Goal: Task Accomplishment & Management: Manage account settings

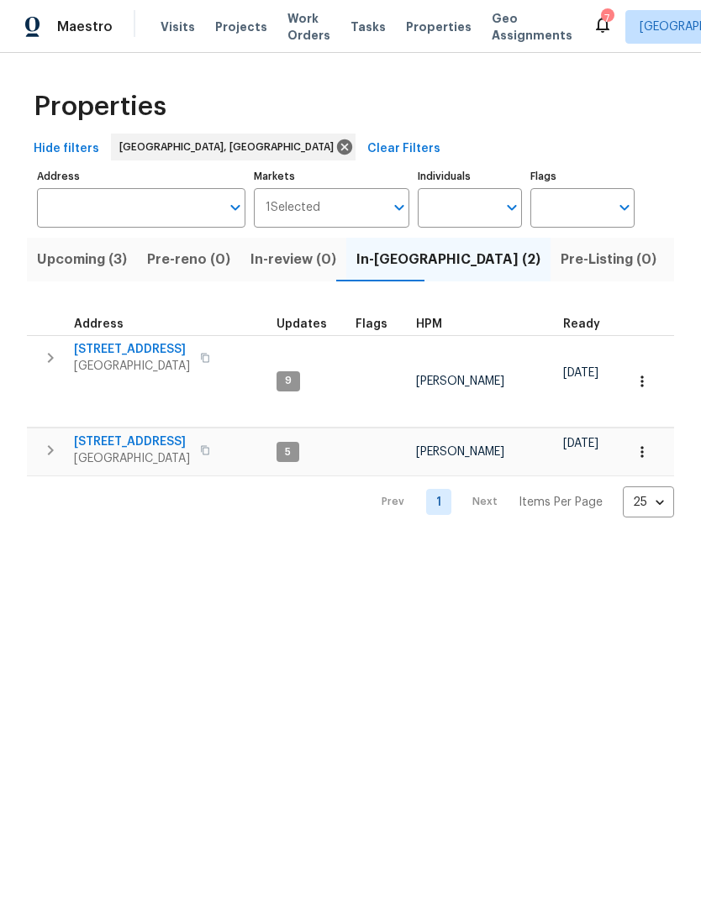
click at [70, 263] on span "Upcoming (3)" at bounding box center [82, 260] width 90 height 24
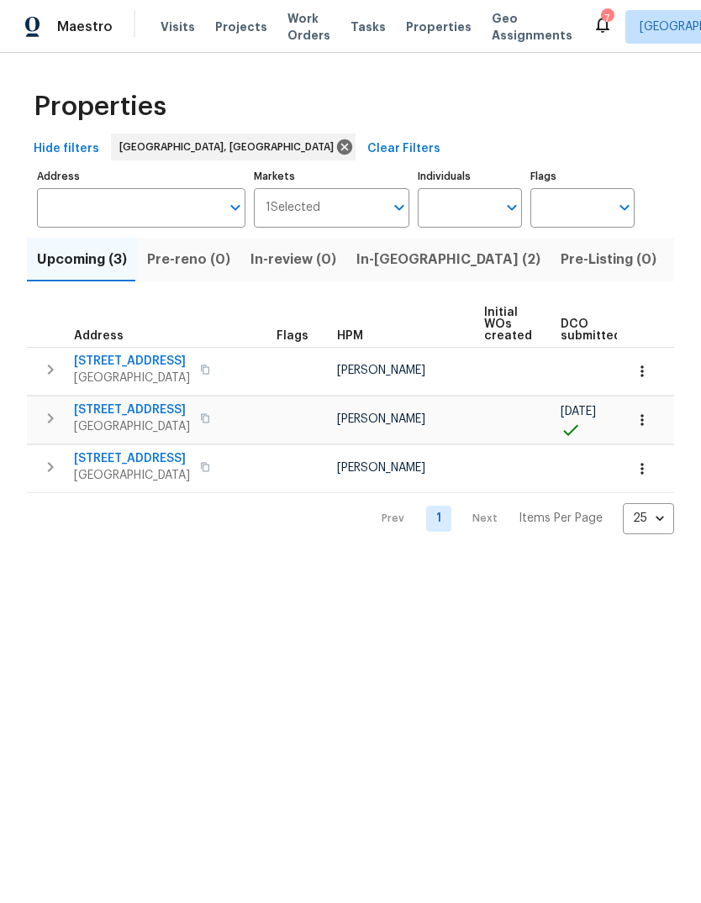
click at [592, 33] on icon at bounding box center [602, 24] width 20 height 20
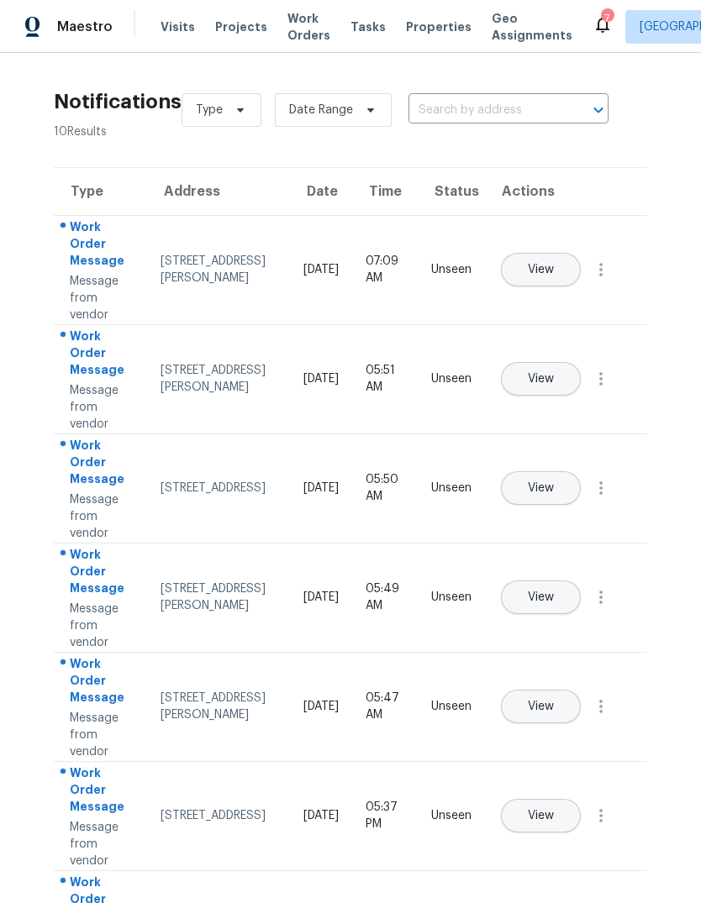
click at [554, 264] on span "View" at bounding box center [541, 270] width 26 height 13
click at [554, 373] on span "View" at bounding box center [541, 379] width 26 height 13
click at [573, 475] on button "View" at bounding box center [541, 488] width 80 height 34
click at [554, 592] on span "View" at bounding box center [541, 598] width 26 height 13
click at [554, 701] on span "View" at bounding box center [541, 707] width 26 height 13
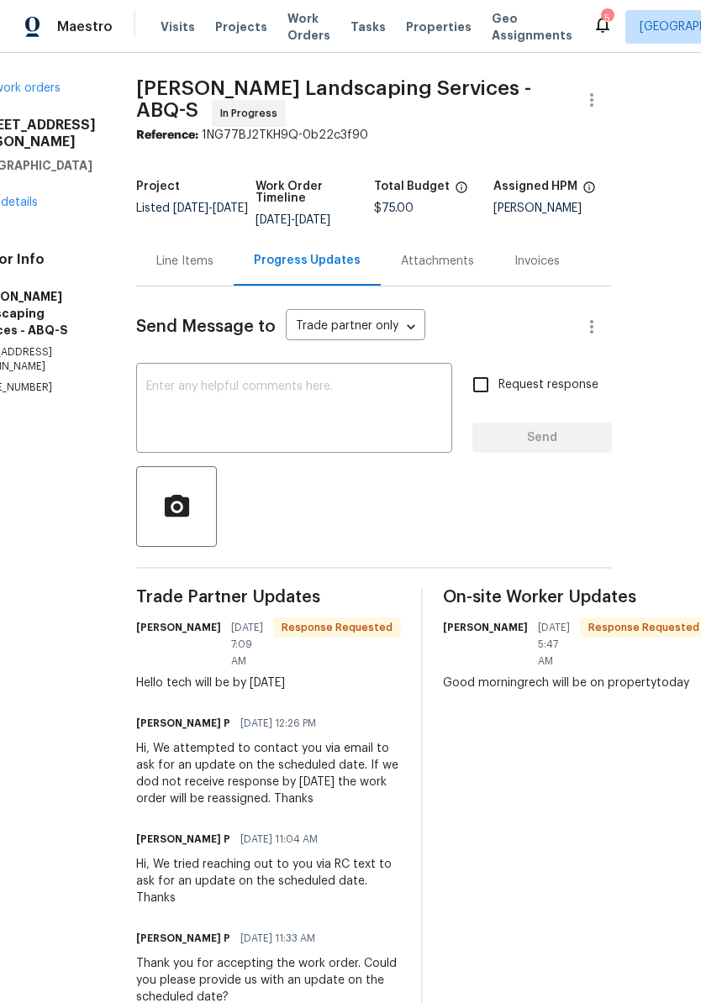
scroll to position [0, 61]
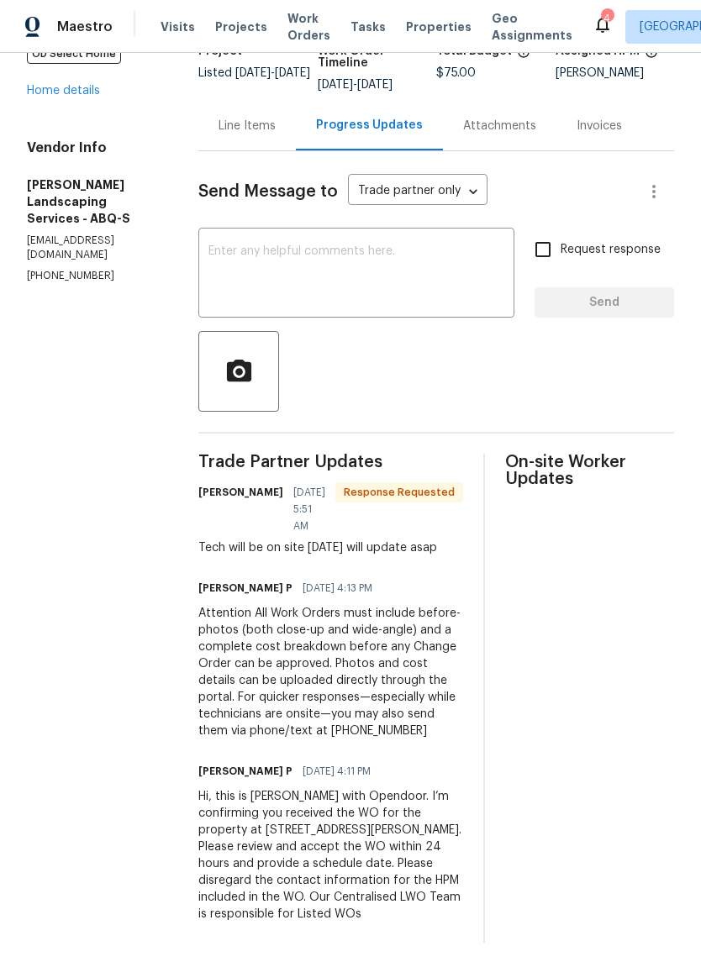
scroll to position [134, 0]
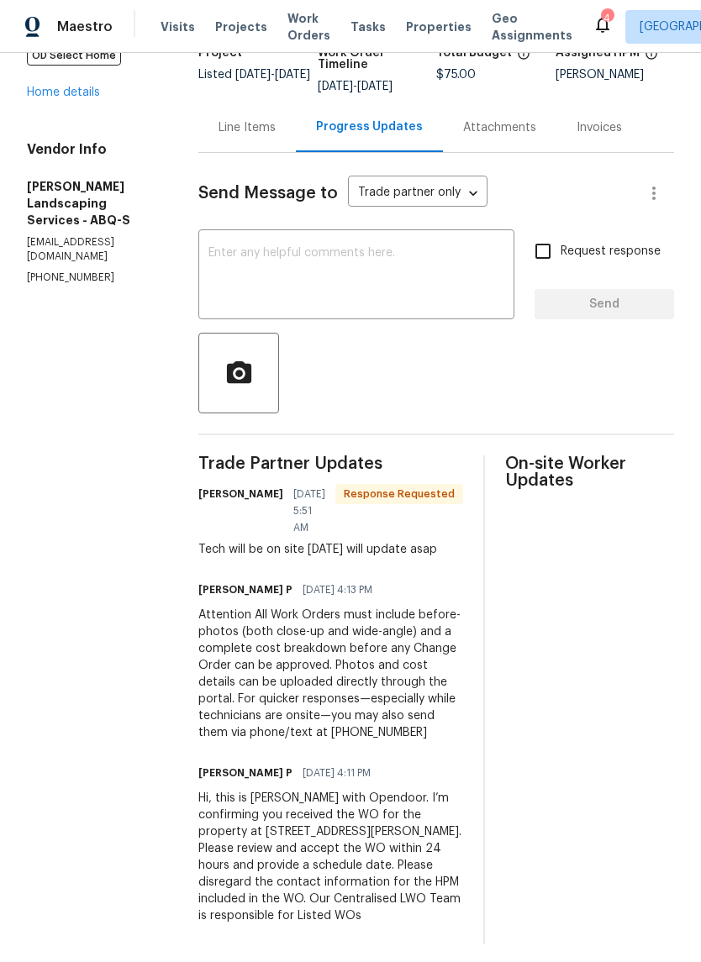
click at [276, 136] on div "Line Items" at bounding box center [246, 127] width 57 height 17
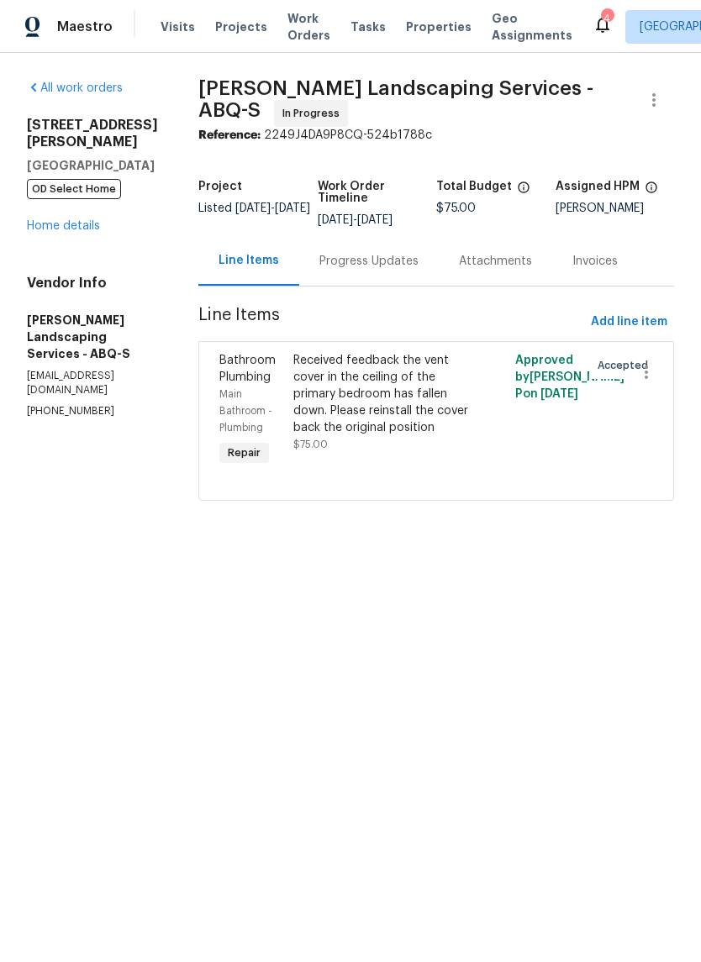
click at [392, 270] on div "Progress Updates" at bounding box center [368, 261] width 99 height 17
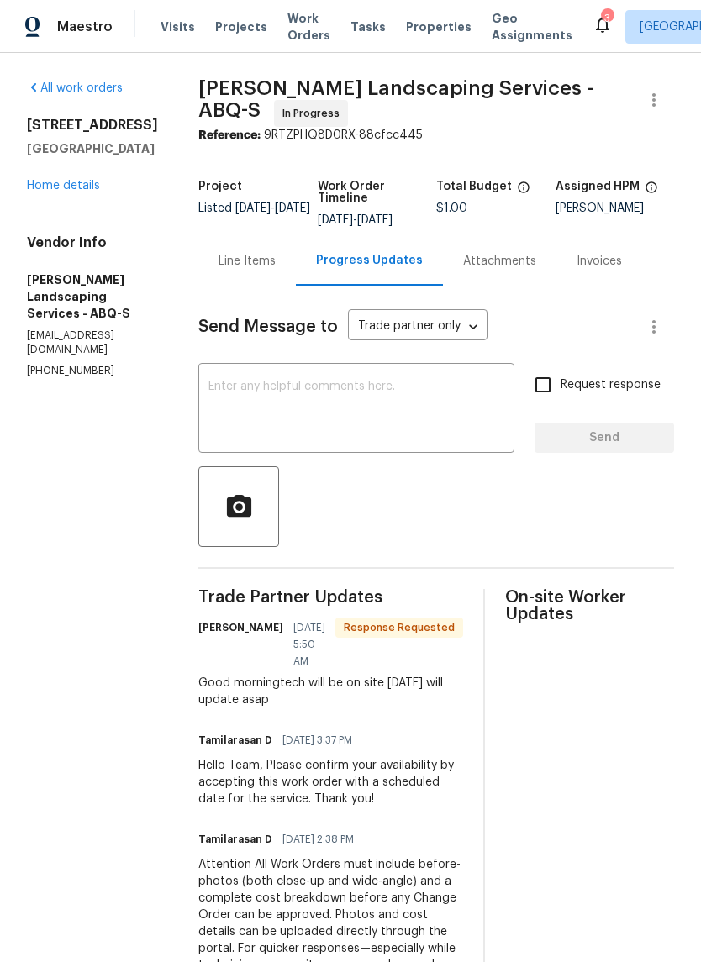
click at [273, 270] on div "Line Items" at bounding box center [246, 261] width 57 height 17
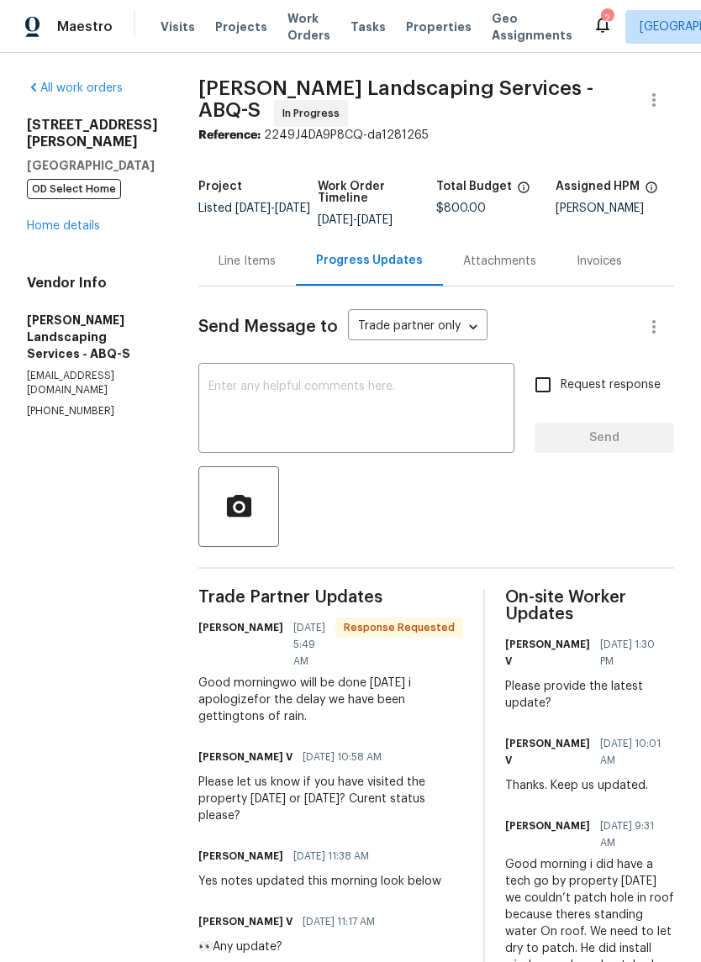
click at [263, 267] on div "Line Items" at bounding box center [246, 261] width 57 height 17
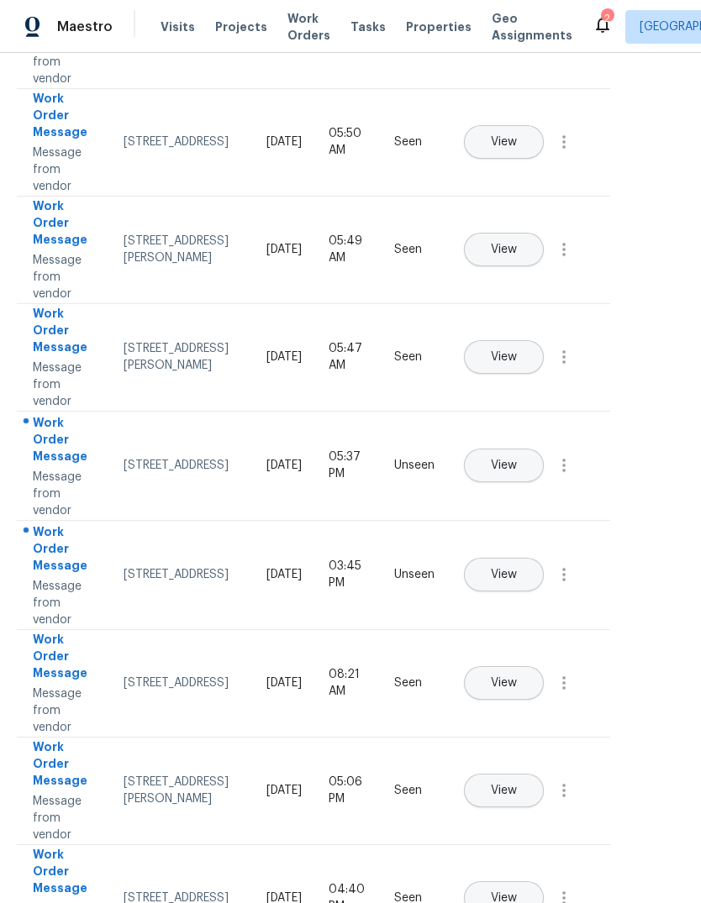
scroll to position [342, 37]
click at [540, 449] on button "View" at bounding box center [504, 466] width 80 height 34
click at [543, 558] on button "View" at bounding box center [504, 575] width 80 height 34
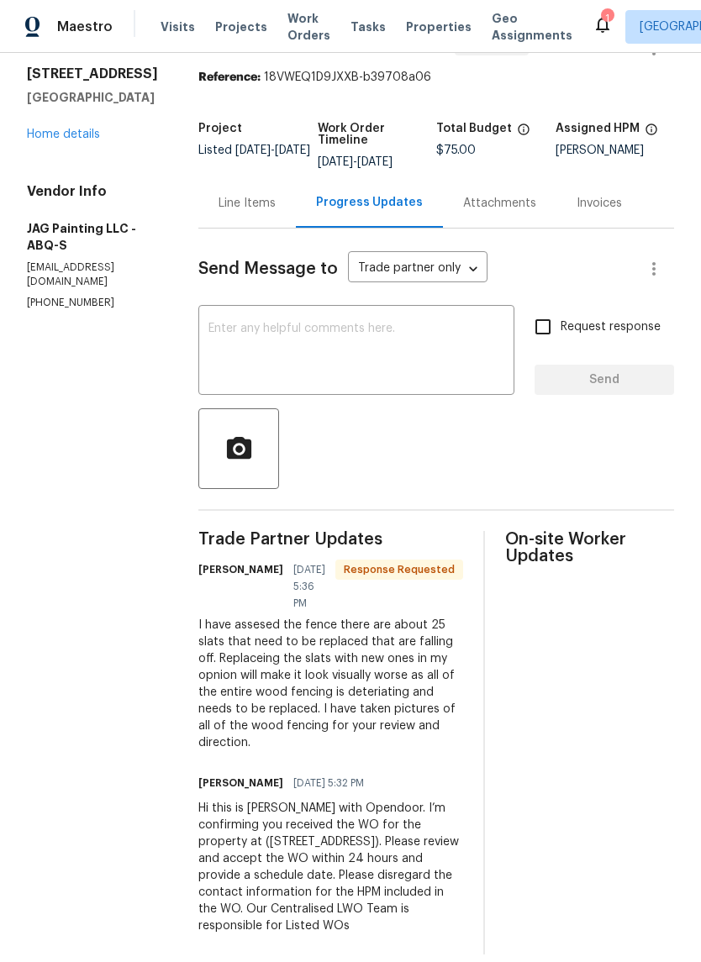
scroll to position [49, 0]
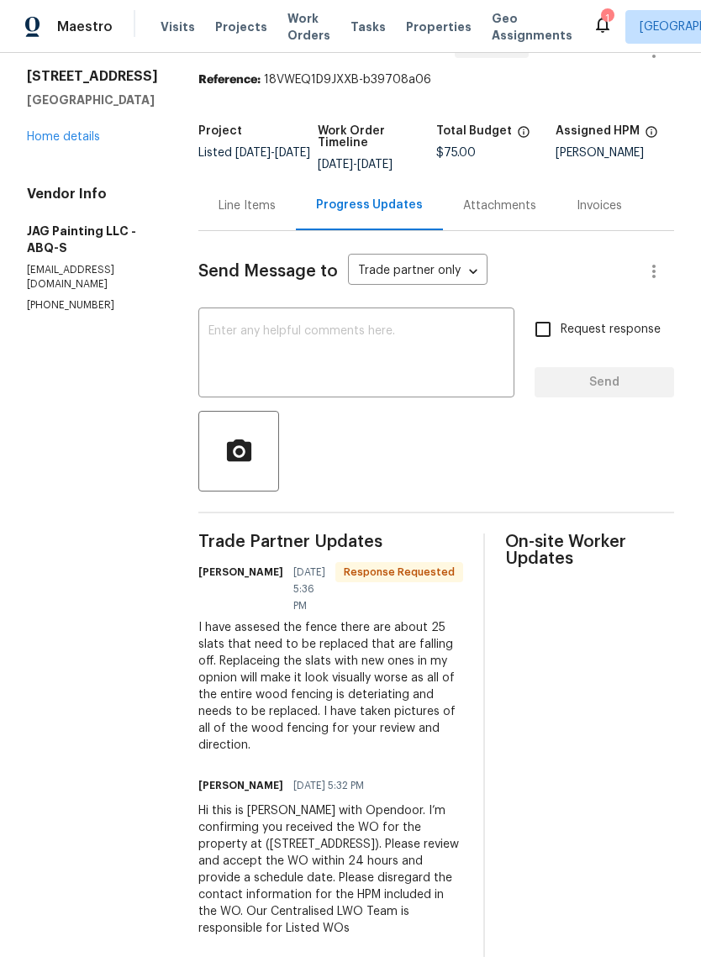
click at [250, 211] on div "Line Items" at bounding box center [246, 205] width 57 height 17
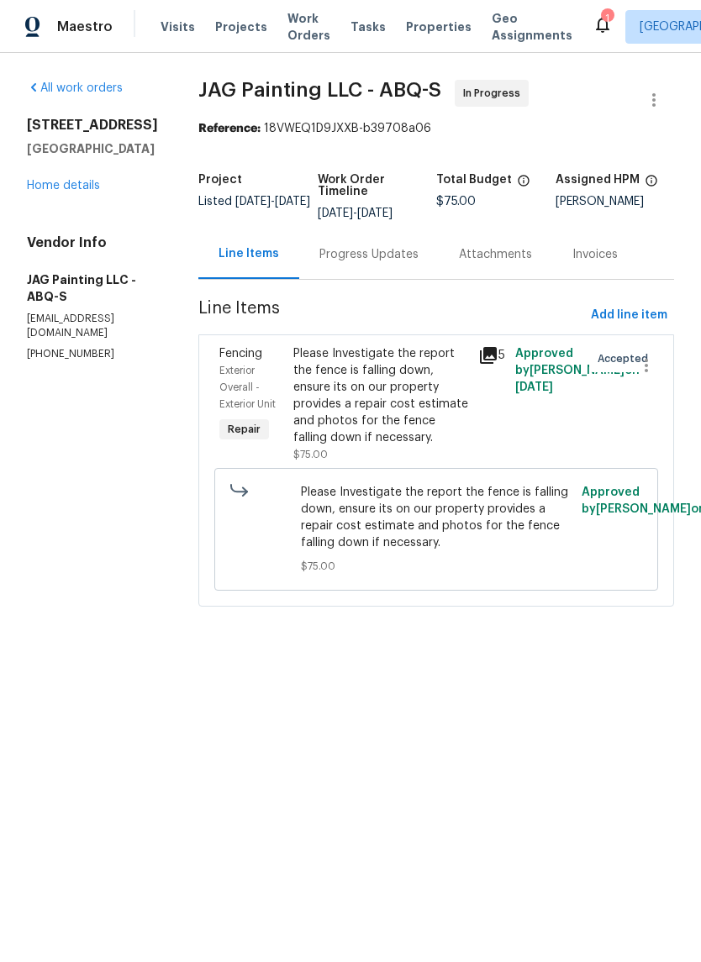
click at [492, 356] on icon at bounding box center [488, 355] width 20 height 20
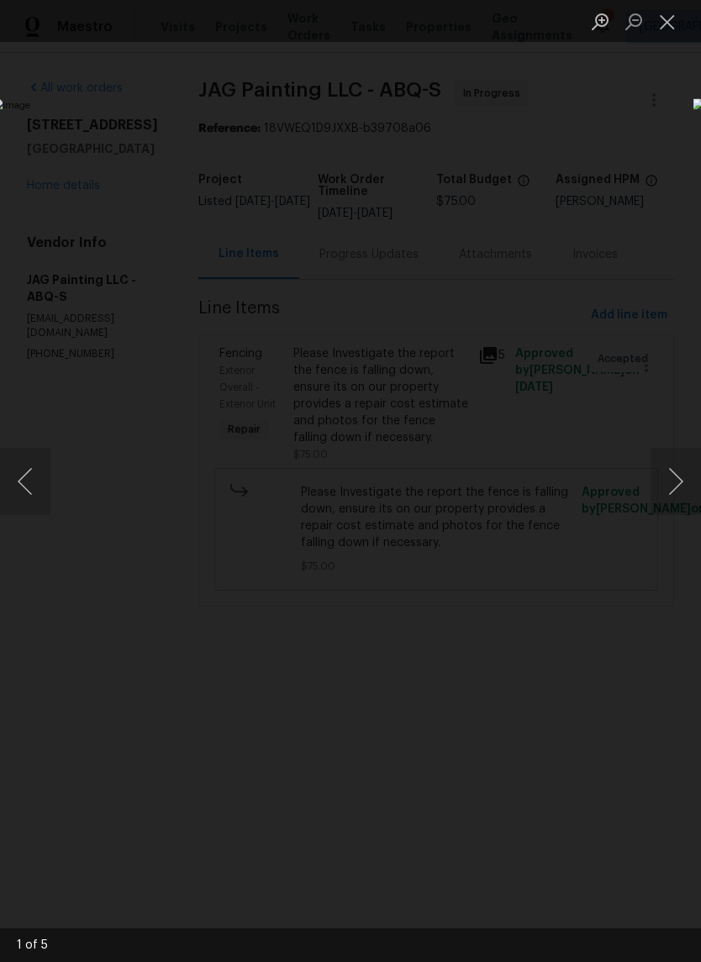
click at [668, 479] on button "Next image" at bounding box center [675, 481] width 50 height 67
click at [671, 496] on button "Next image" at bounding box center [675, 481] width 50 height 67
click at [671, 491] on button "Next image" at bounding box center [675, 481] width 50 height 67
click at [662, 12] on button "Close lightbox" at bounding box center [667, 21] width 34 height 29
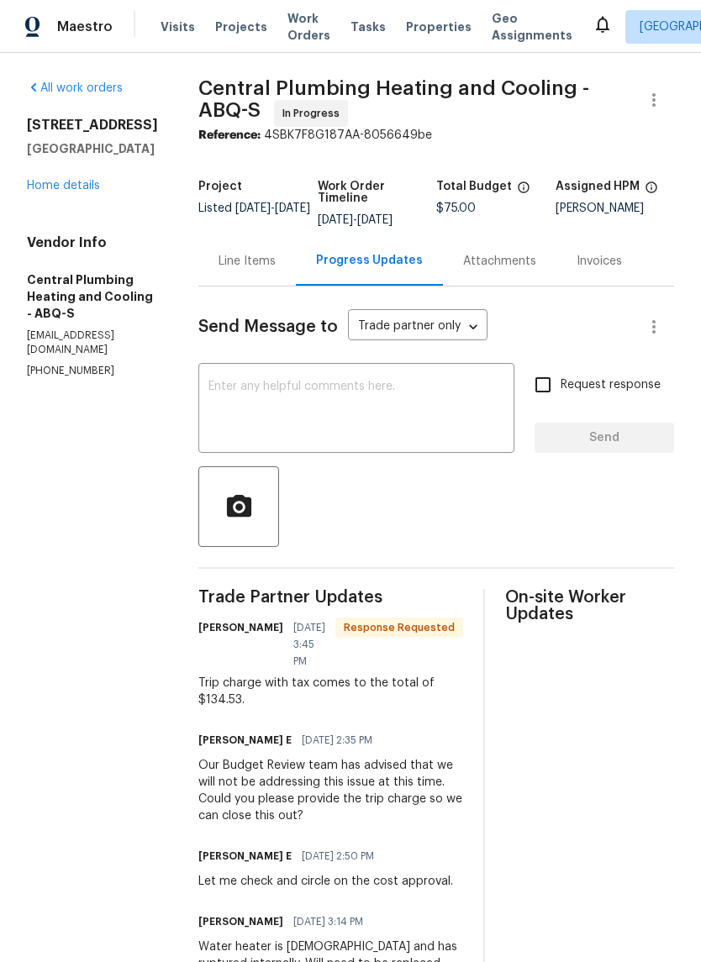
click at [246, 270] on div "Line Items" at bounding box center [246, 261] width 57 height 17
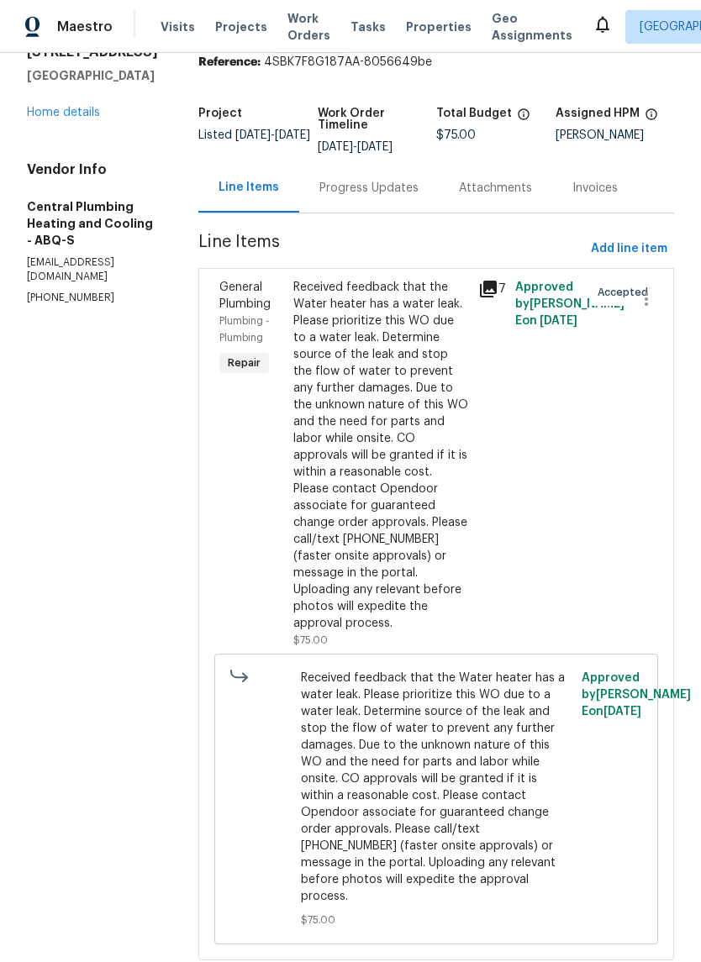
scroll to position [72, 0]
click at [367, 191] on div "Progress Updates" at bounding box center [369, 189] width 140 height 50
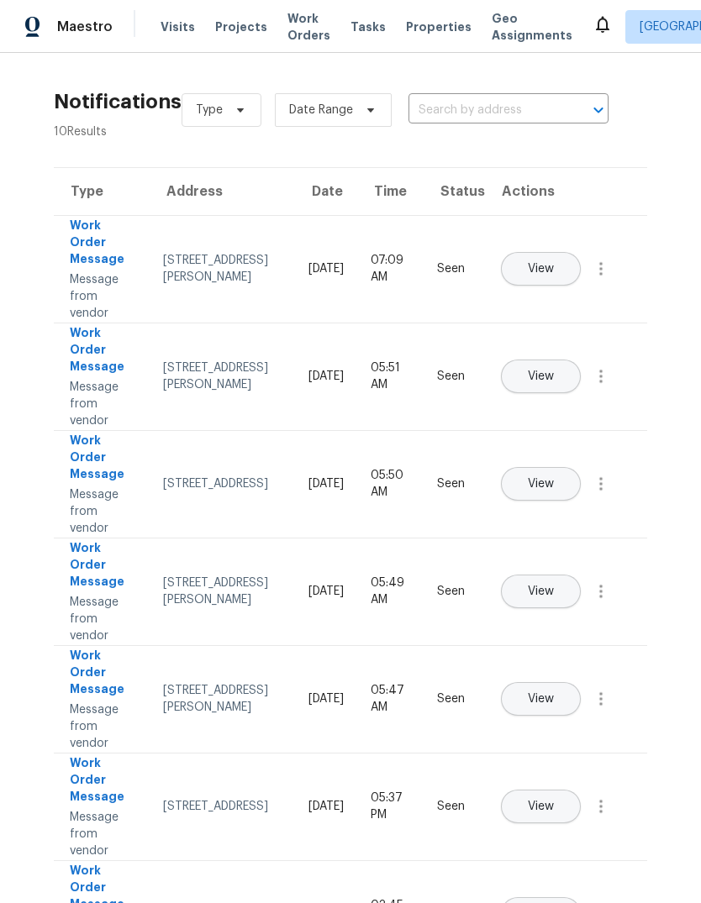
click at [166, 31] on span "Visits" at bounding box center [178, 26] width 34 height 17
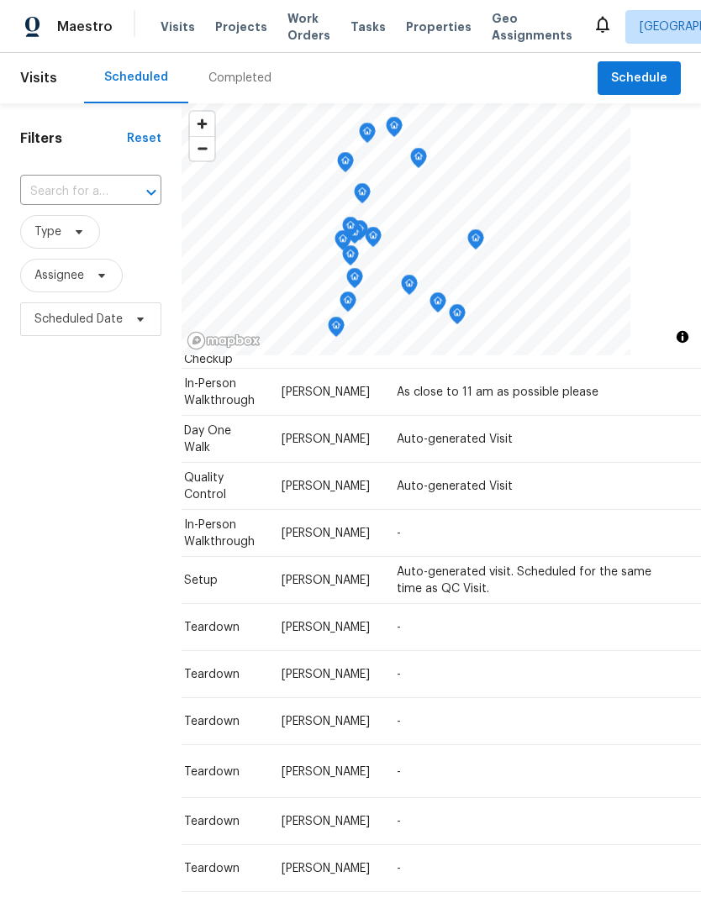
scroll to position [1034, 150]
click at [0, 0] on icon at bounding box center [0, 0] width 0 height 0
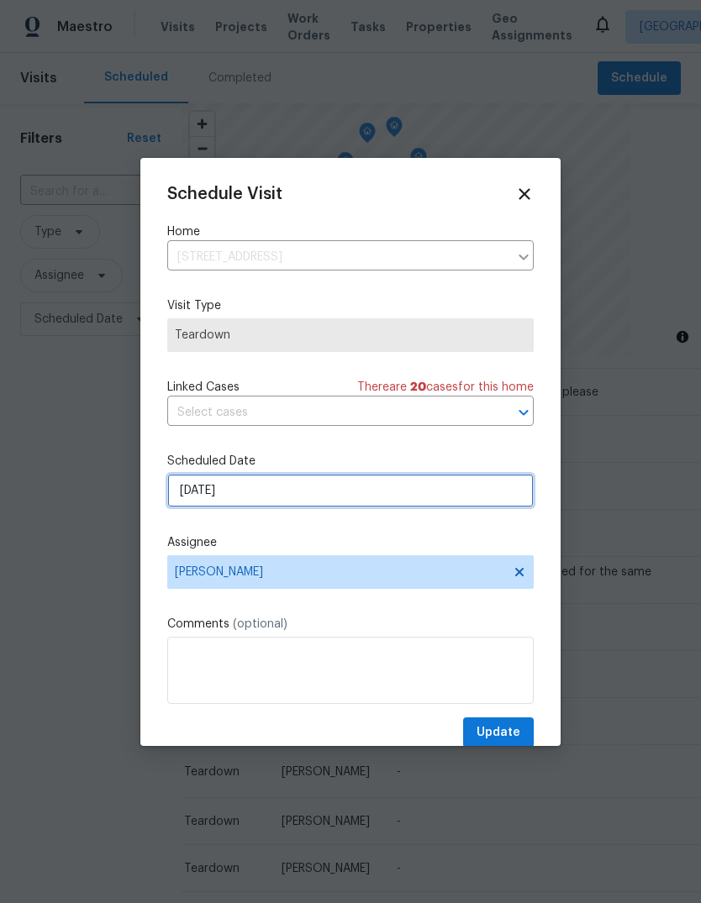
click at [237, 498] on input "9/16/2025" at bounding box center [350, 491] width 366 height 34
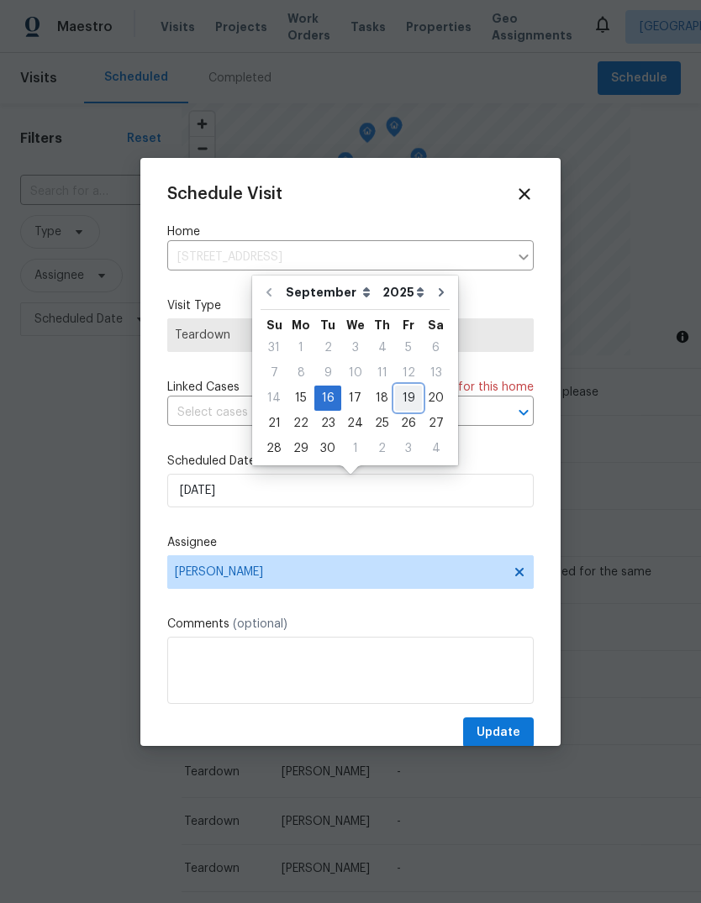
click at [408, 392] on div "19" at bounding box center [408, 399] width 27 height 24
type input "9/19/2025"
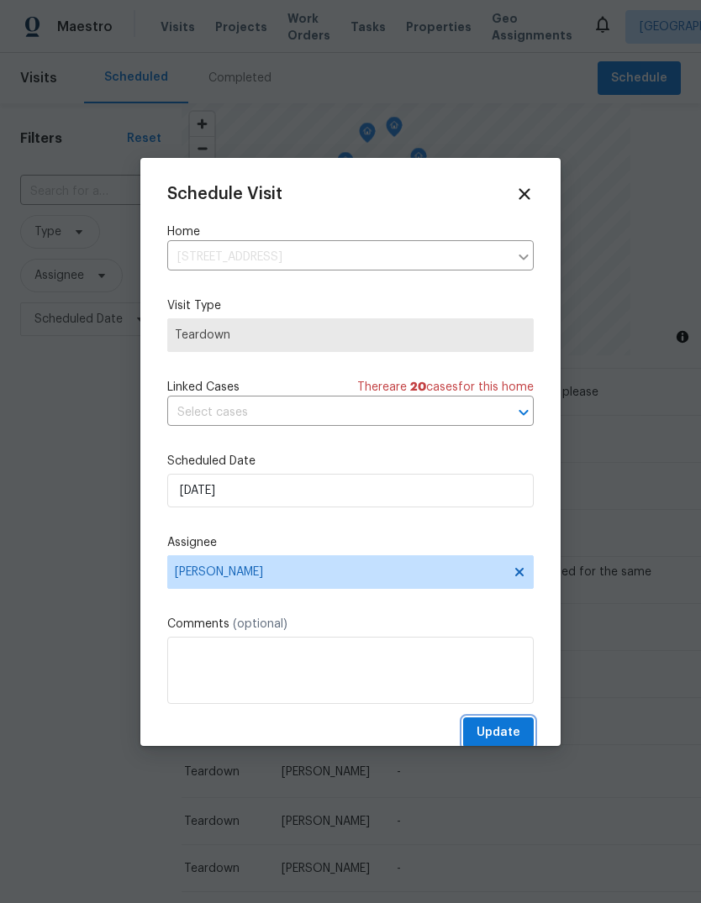
click at [498, 734] on span "Update" at bounding box center [498, 733] width 44 height 21
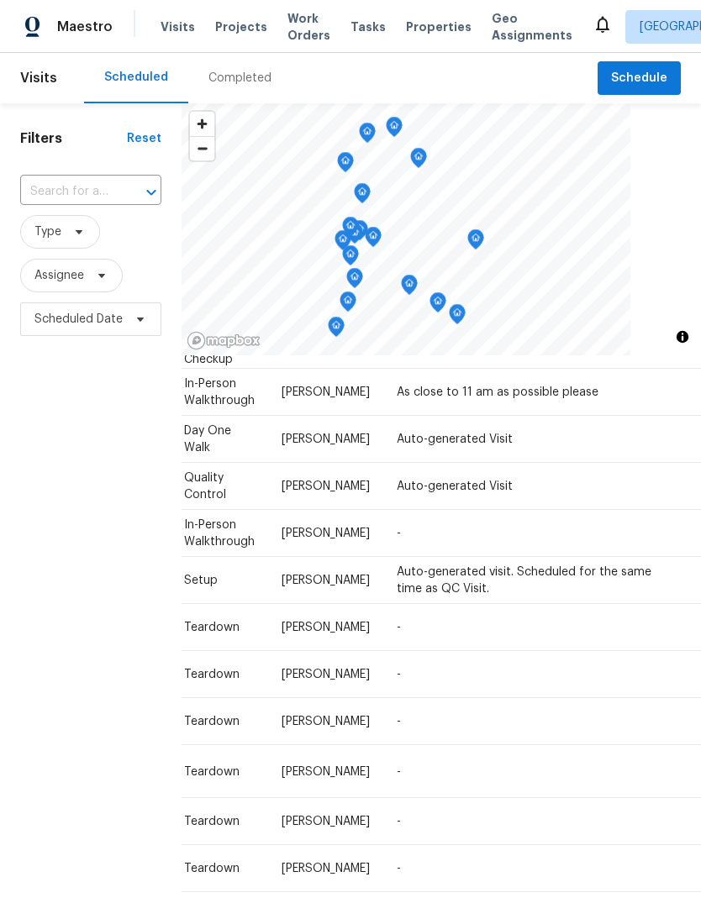
click at [406, 33] on span "Properties" at bounding box center [439, 26] width 66 height 17
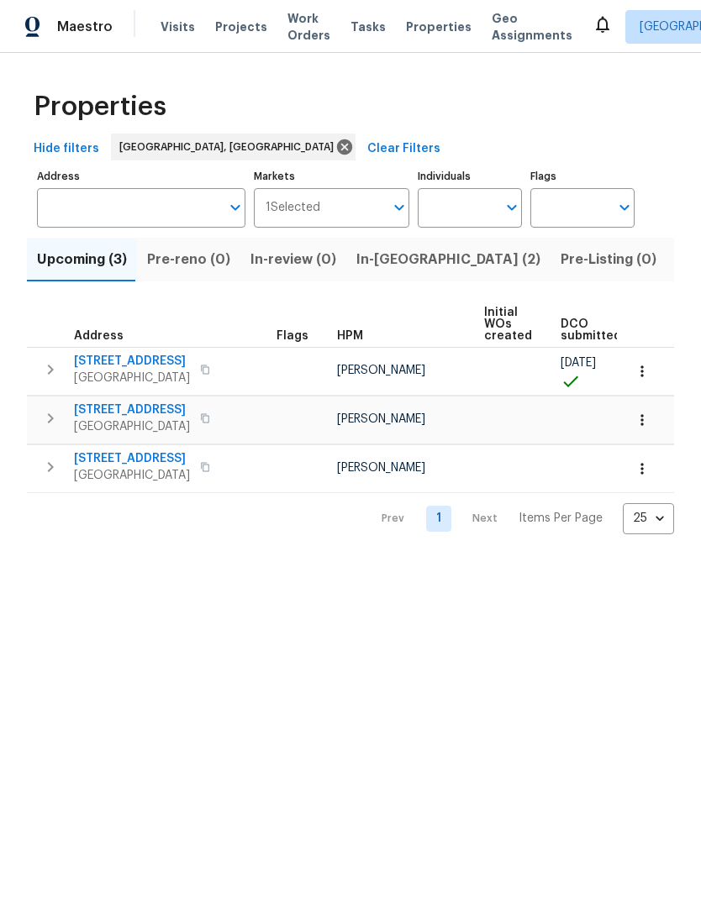
click at [368, 250] on span "In-reno (2)" at bounding box center [448, 260] width 184 height 24
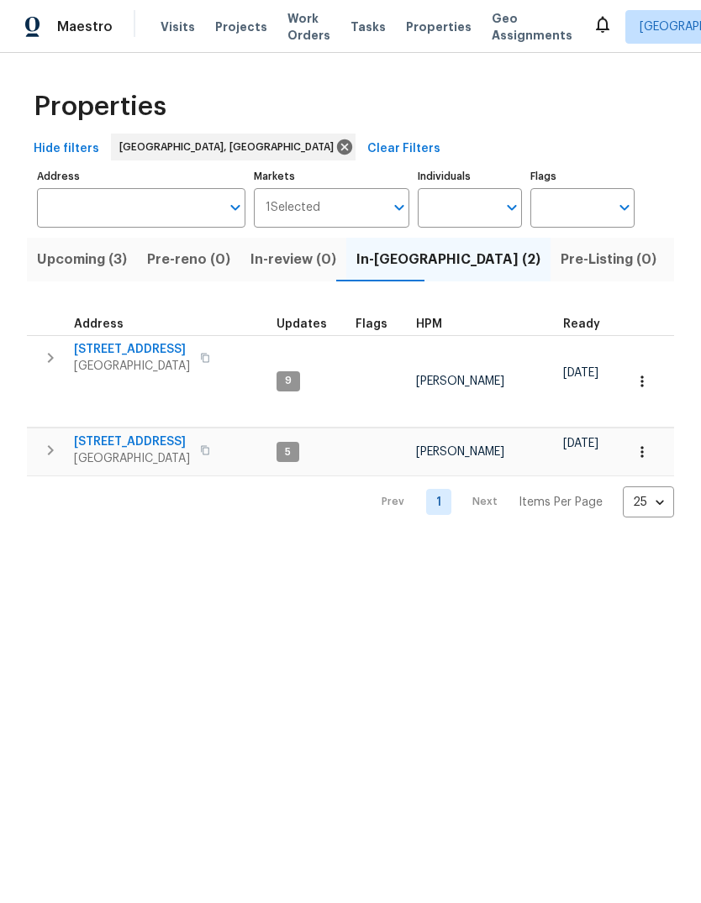
click at [110, 348] on span "9919 Teton Pl NW" at bounding box center [132, 349] width 116 height 17
click at [165, 27] on span "Visits" at bounding box center [178, 26] width 34 height 17
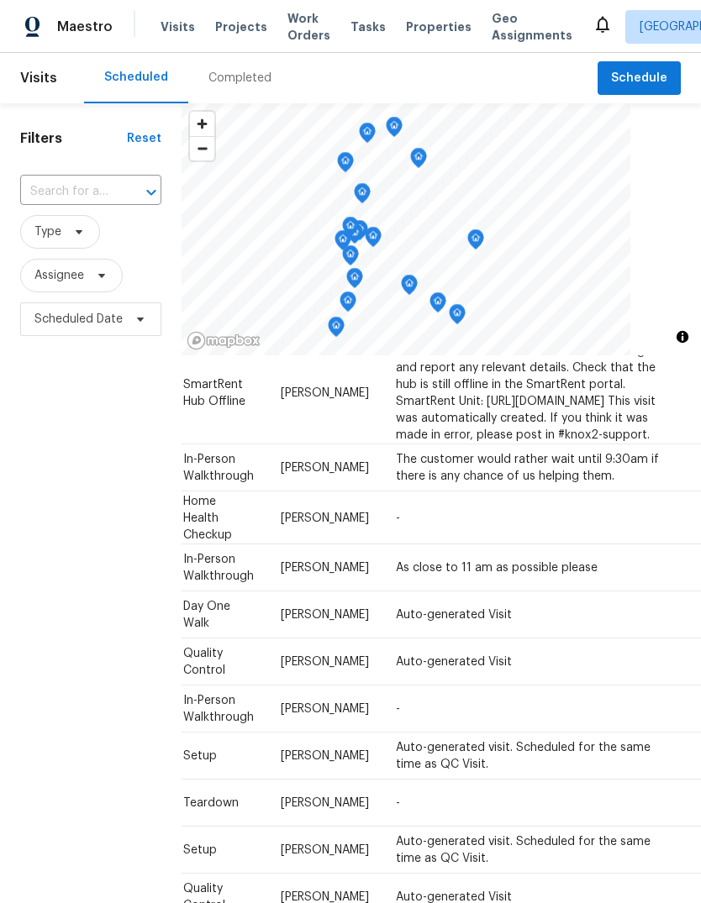
scroll to position [515, 150]
click at [0, 0] on icon at bounding box center [0, 0] width 0 height 0
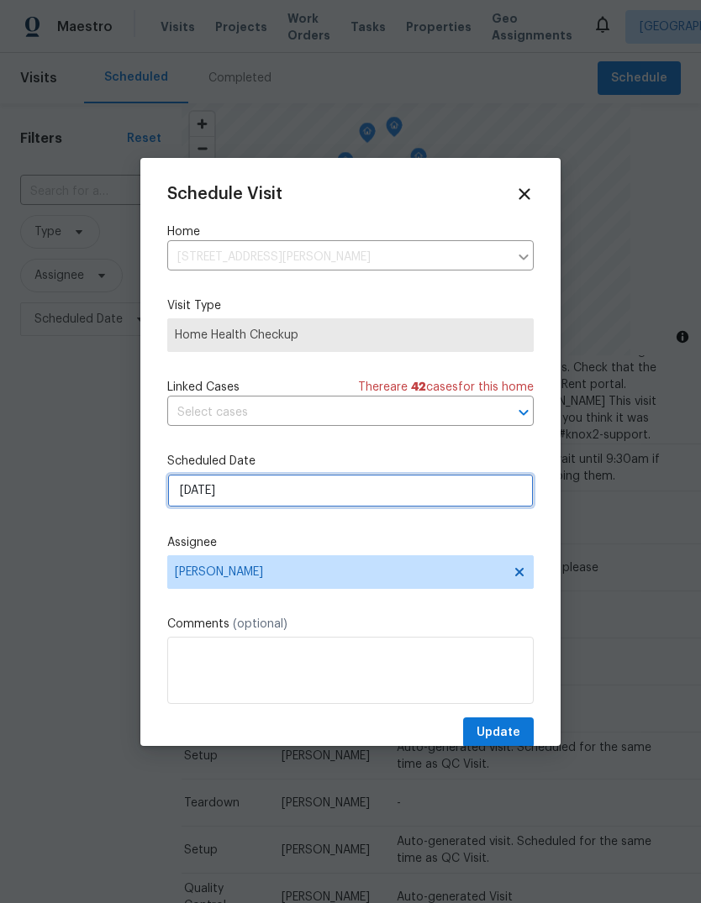
click at [229, 483] on input "[DATE]" at bounding box center [350, 491] width 366 height 34
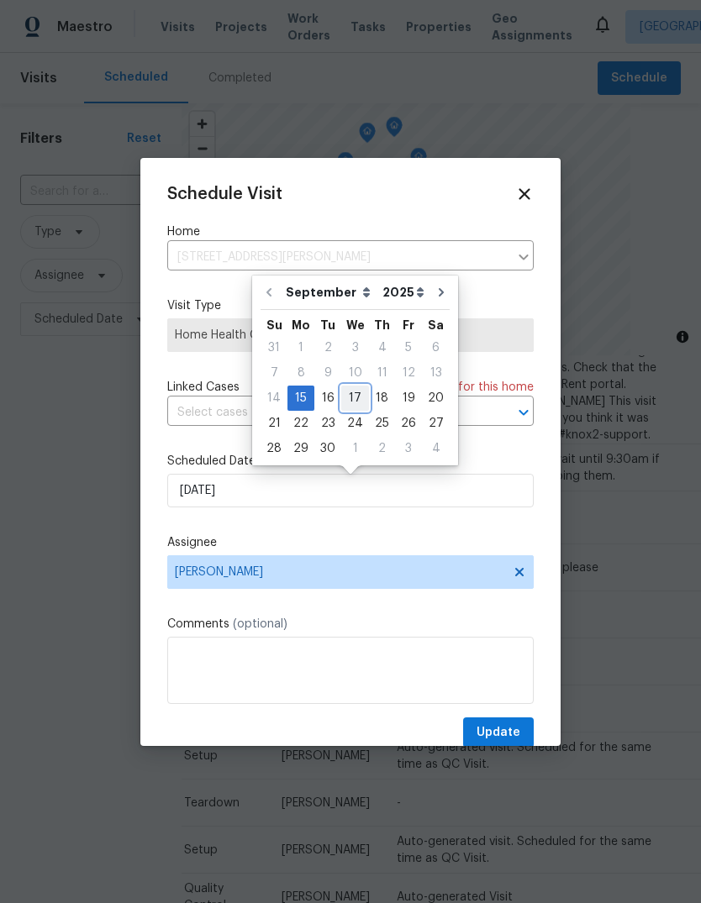
click at [353, 392] on div "17" at bounding box center [355, 399] width 28 height 24
type input "[DATE]"
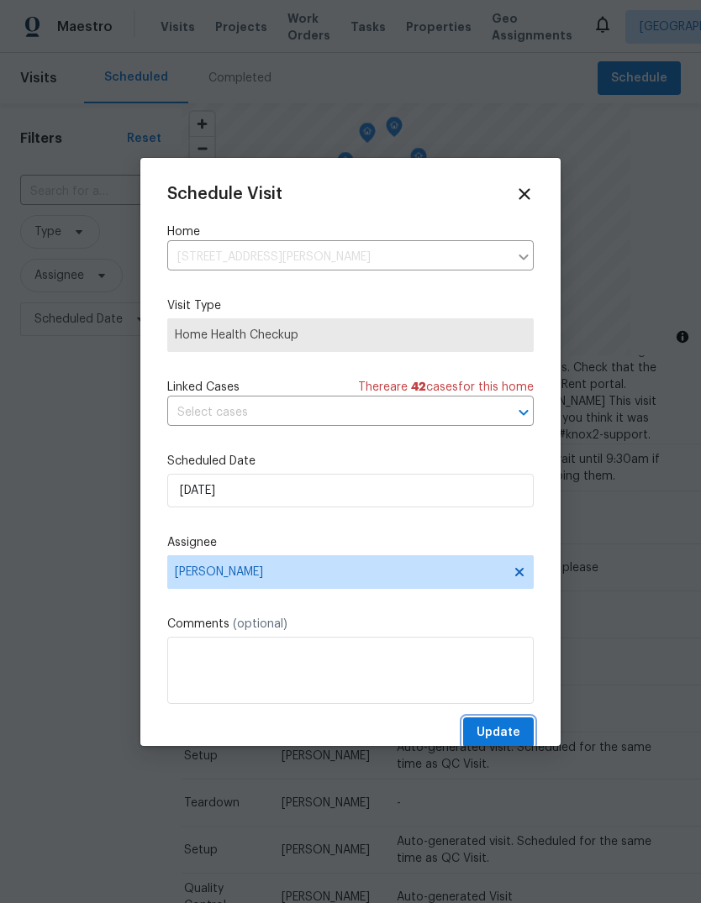
click at [504, 732] on span "Update" at bounding box center [498, 733] width 44 height 21
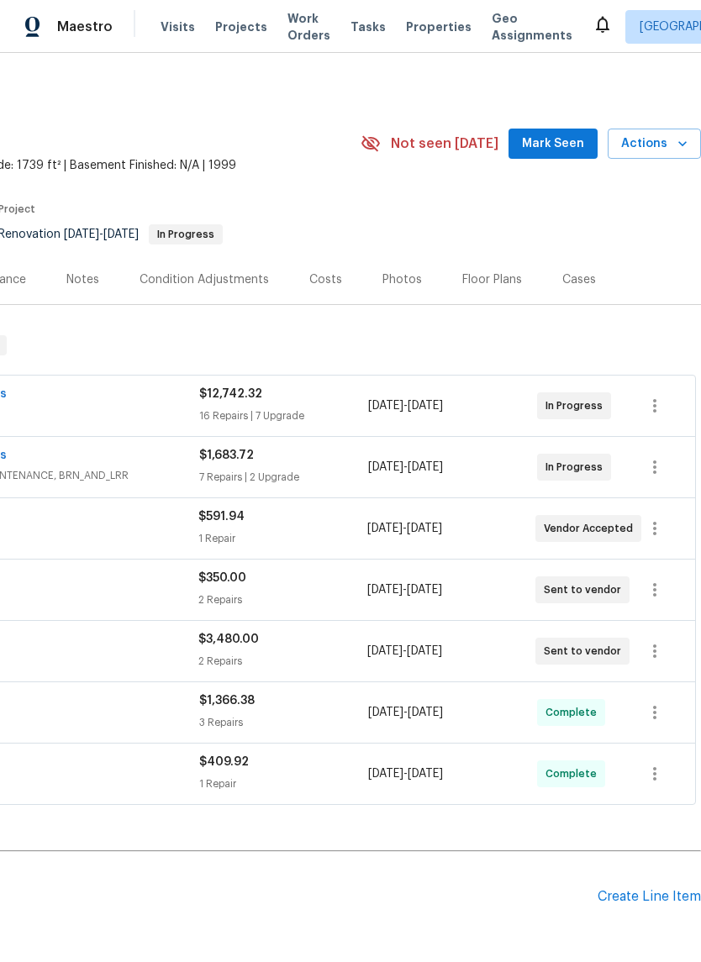
scroll to position [0, 249]
click at [557, 134] on span "Mark Seen" at bounding box center [553, 144] width 62 height 21
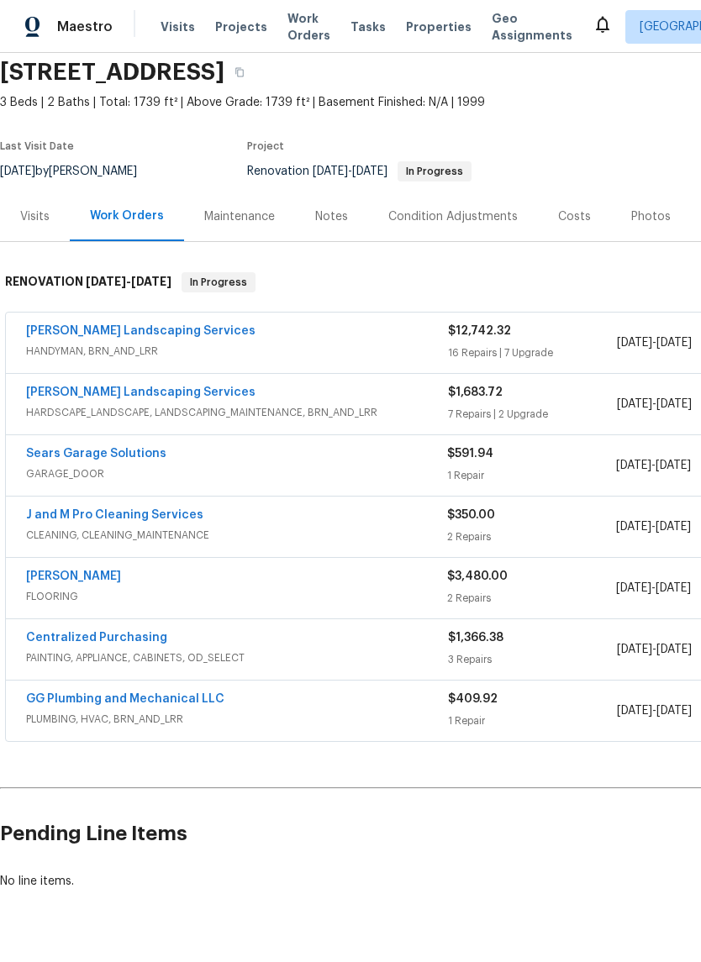
scroll to position [63, 0]
click at [114, 448] on link "Sears Garage Solutions" at bounding box center [96, 454] width 140 height 12
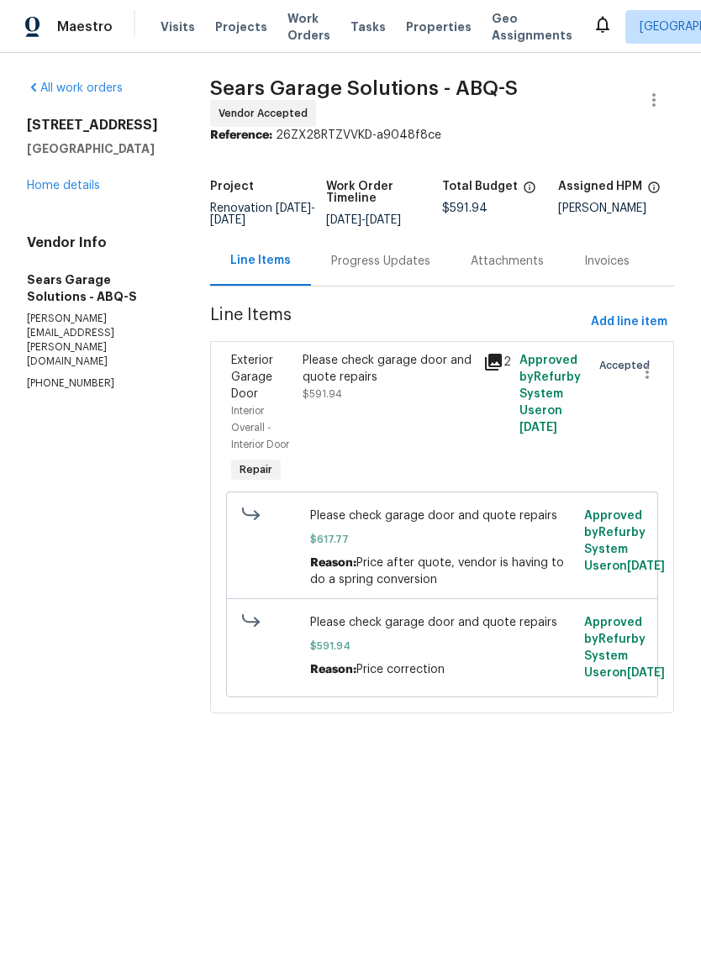
click at [398, 266] on div "Progress Updates" at bounding box center [380, 261] width 99 height 17
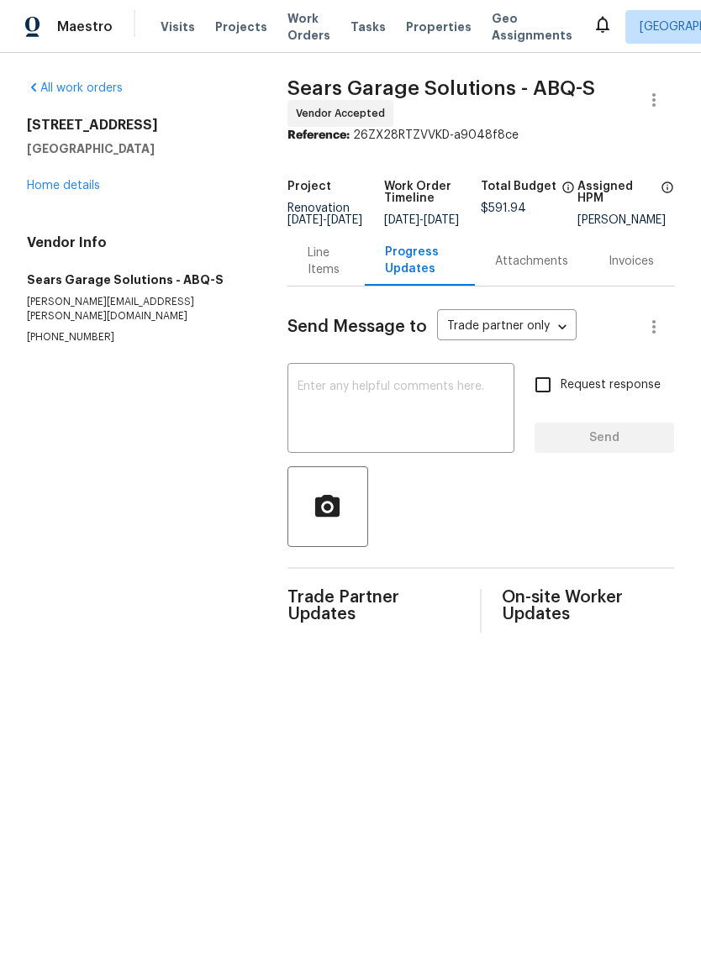
click at [66, 182] on link "Home details" at bounding box center [63, 186] width 73 height 12
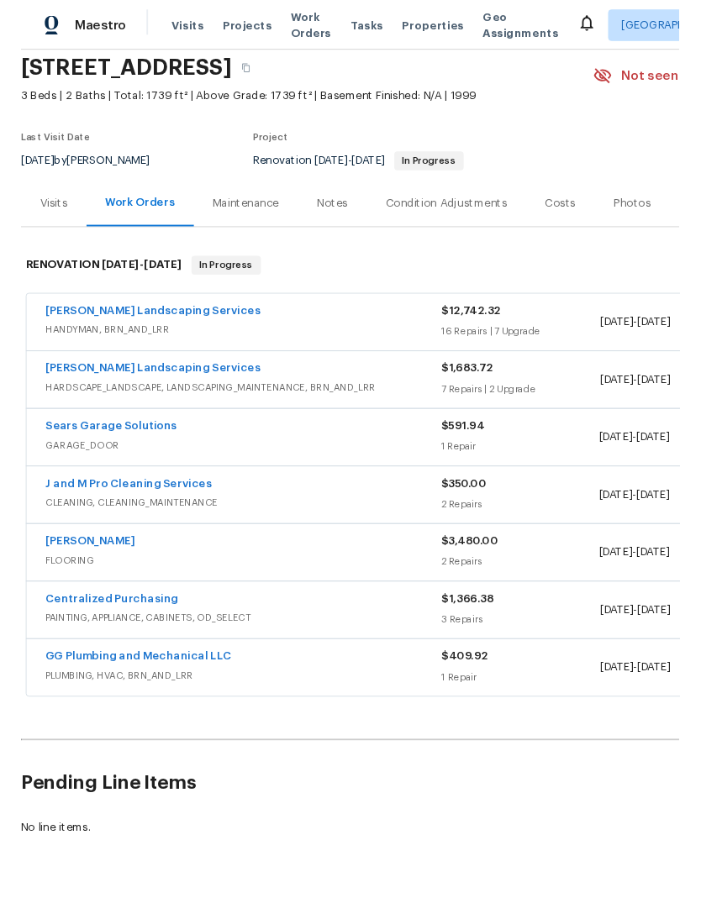
scroll to position [63, 0]
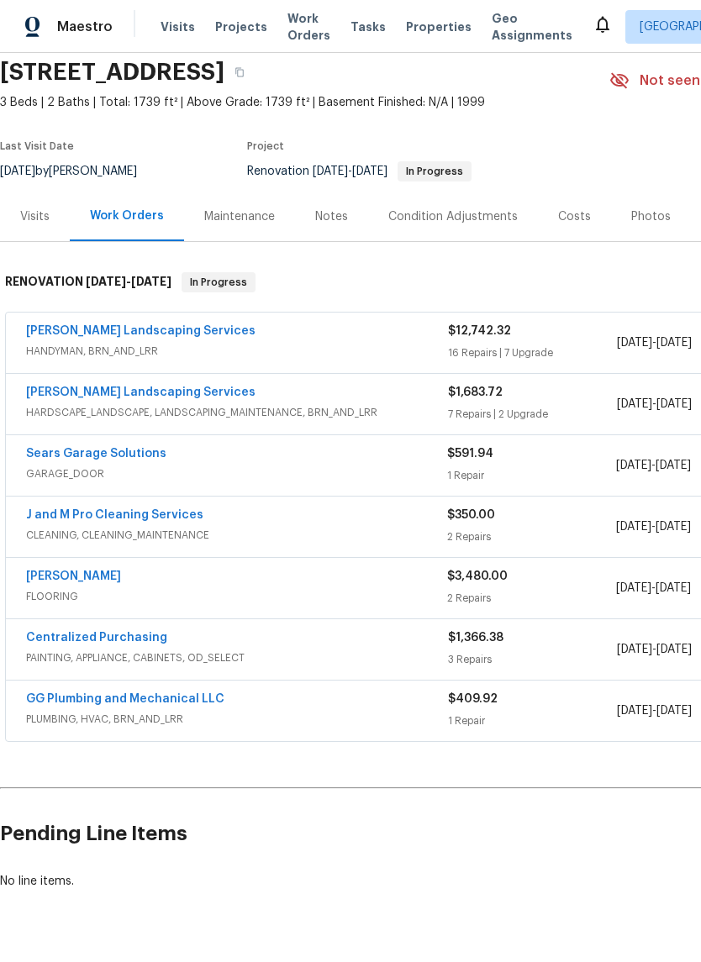
click at [106, 448] on link "Sears Garage Solutions" at bounding box center [96, 454] width 140 height 12
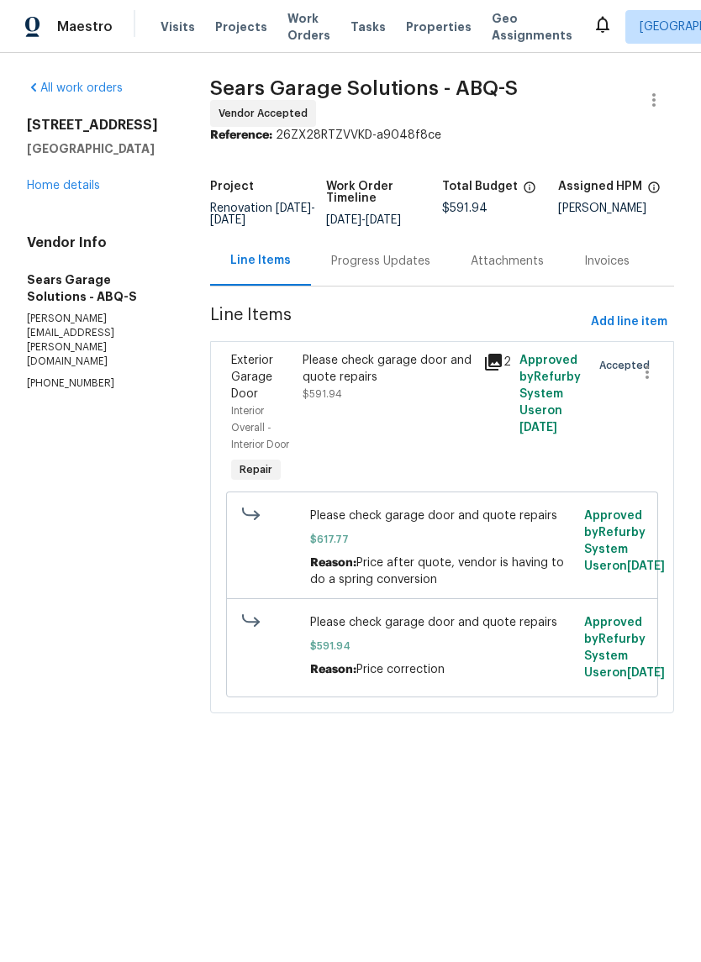
click at [414, 266] on div "Progress Updates" at bounding box center [380, 261] width 99 height 17
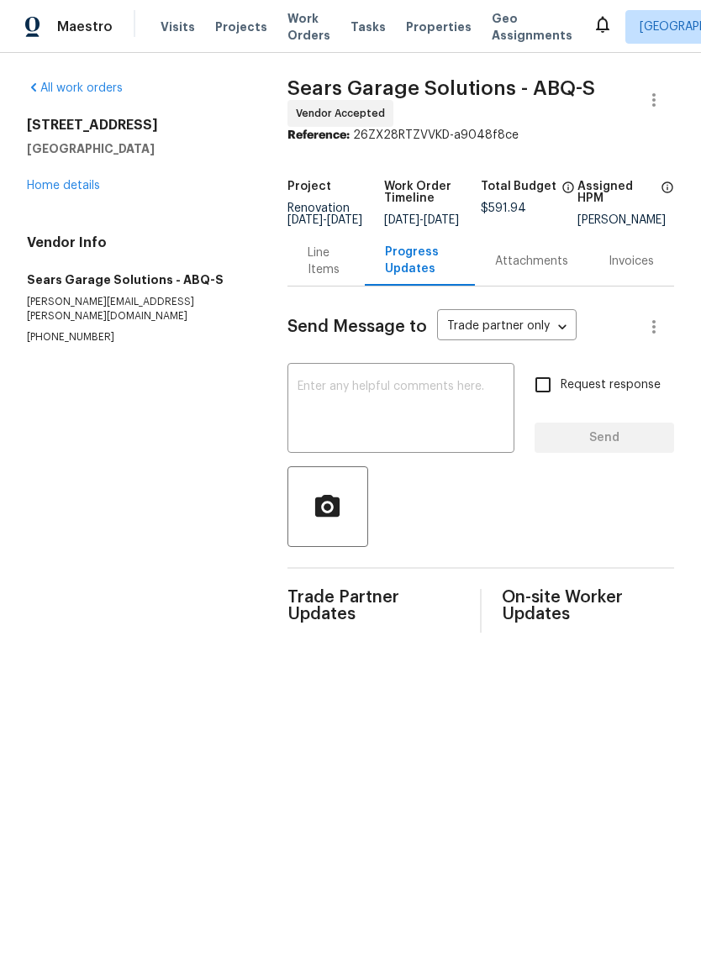
click at [342, 396] on textarea at bounding box center [400, 410] width 207 height 59
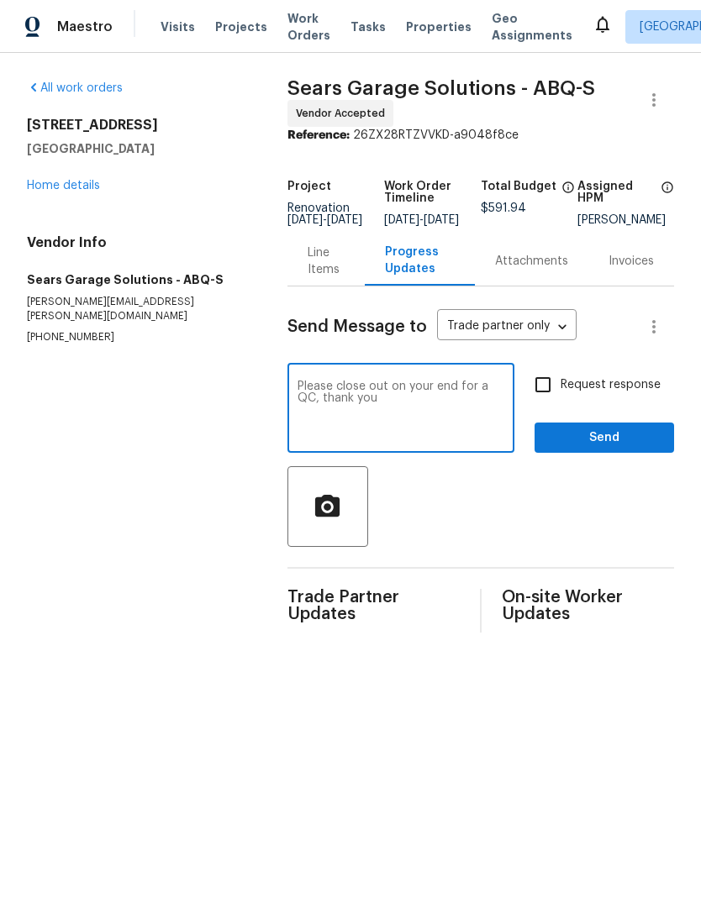
type textarea "Please close out on your end for a QC, thank you"
click at [610, 444] on span "Send" at bounding box center [604, 438] width 113 height 21
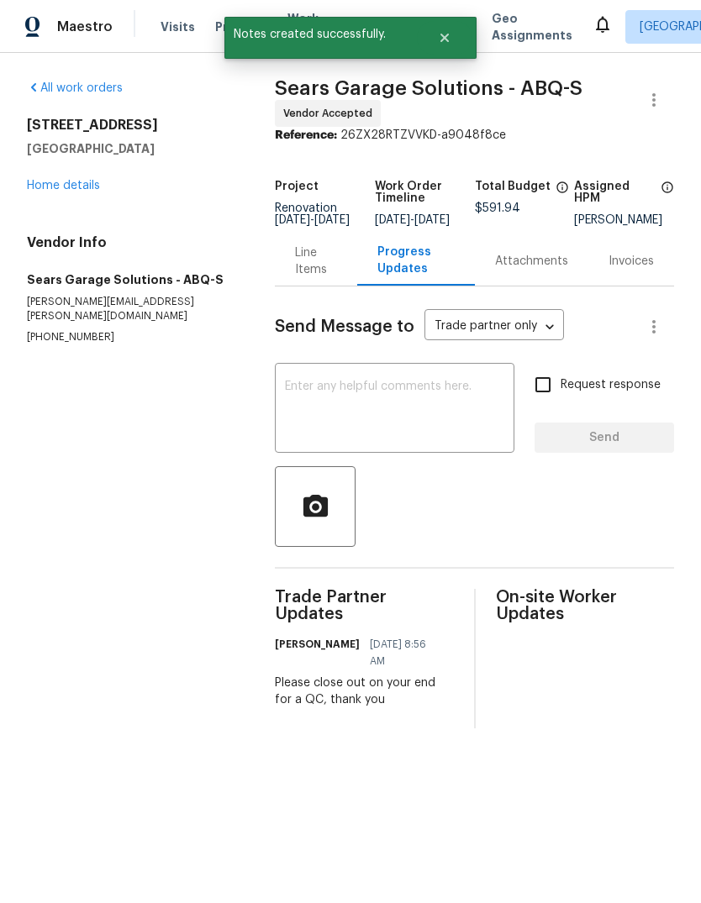
click at [54, 182] on link "Home details" at bounding box center [63, 186] width 73 height 12
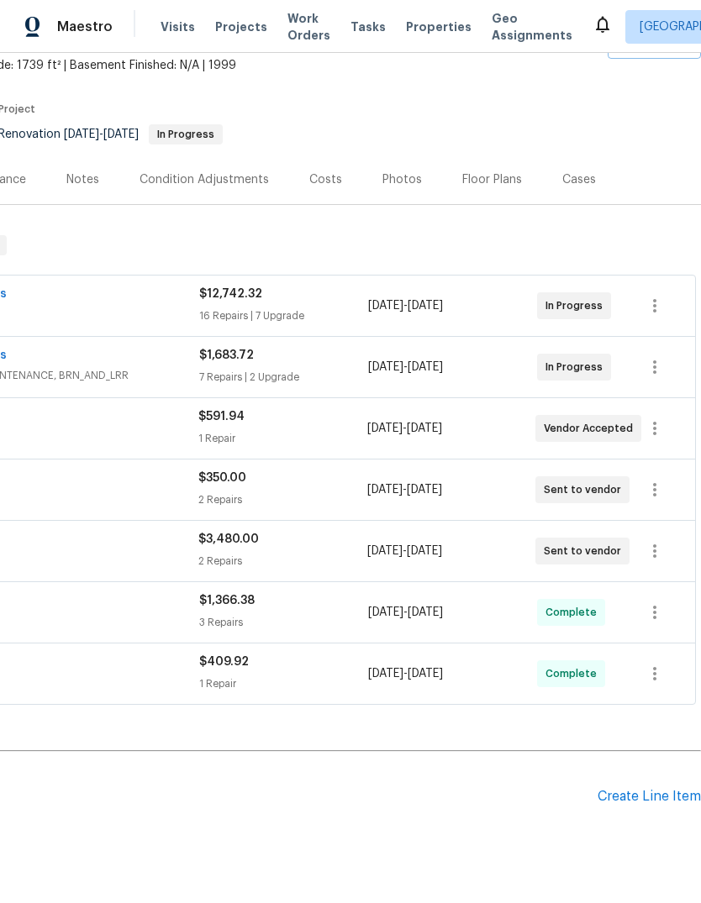
scroll to position [100, 249]
click at [622, 795] on div "Create Line Item" at bounding box center [648, 797] width 103 height 16
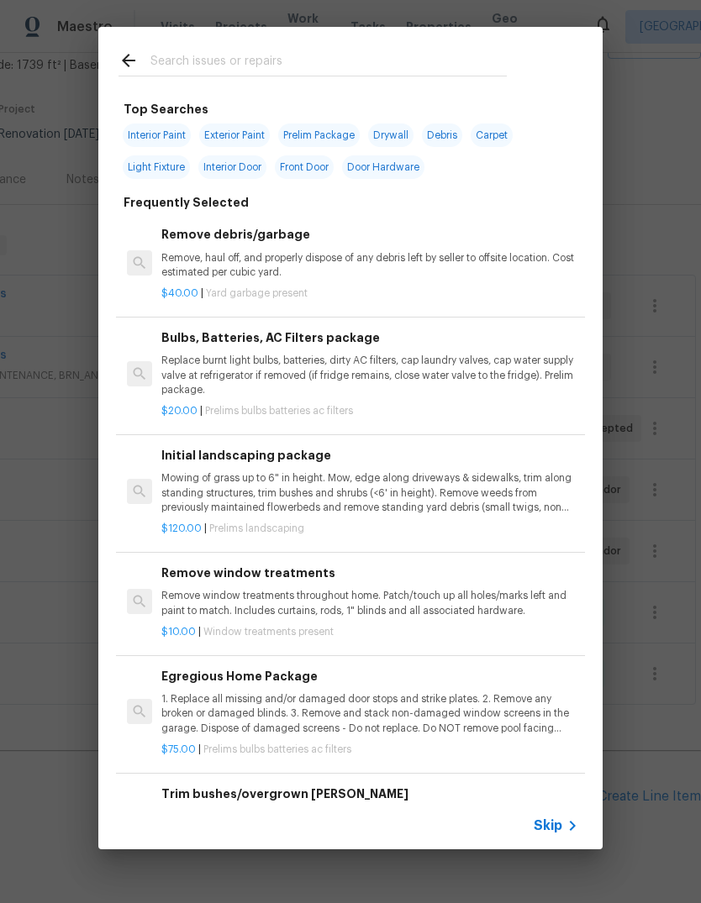
click at [163, 57] on input "text" at bounding box center [328, 62] width 356 height 25
type input "Smoke"
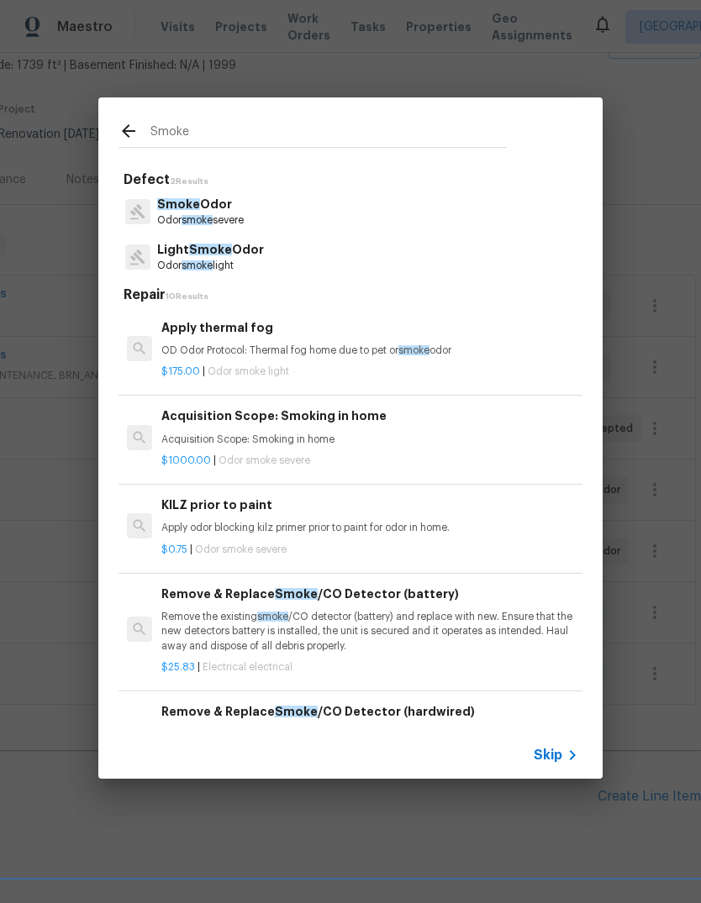
click at [311, 439] on p "Acquisition Scope: Smoking in home" at bounding box center [369, 440] width 417 height 14
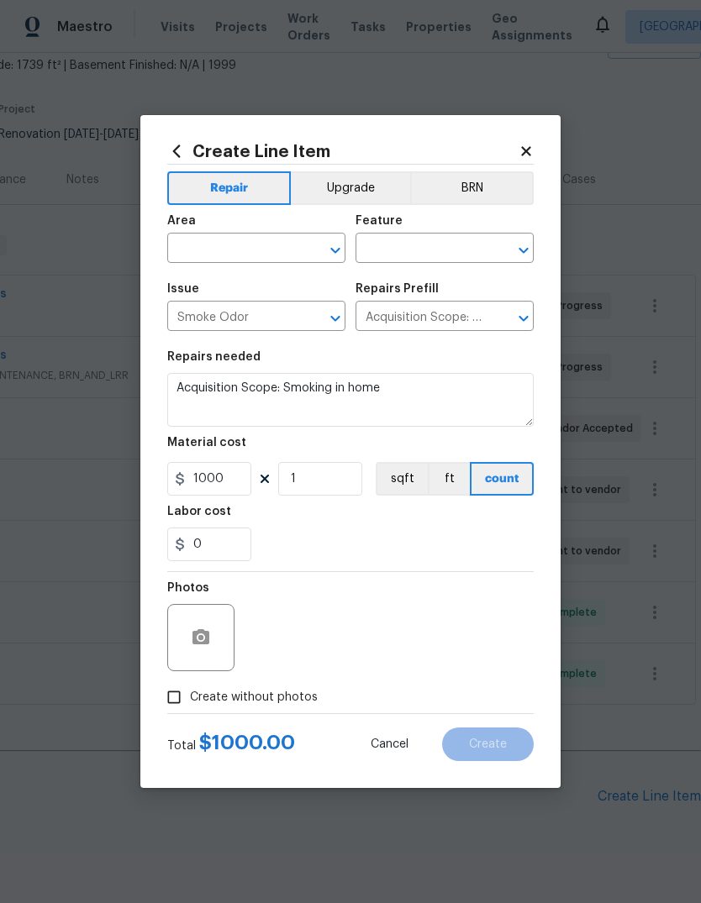
click at [329, 242] on icon "Open" at bounding box center [335, 250] width 20 height 20
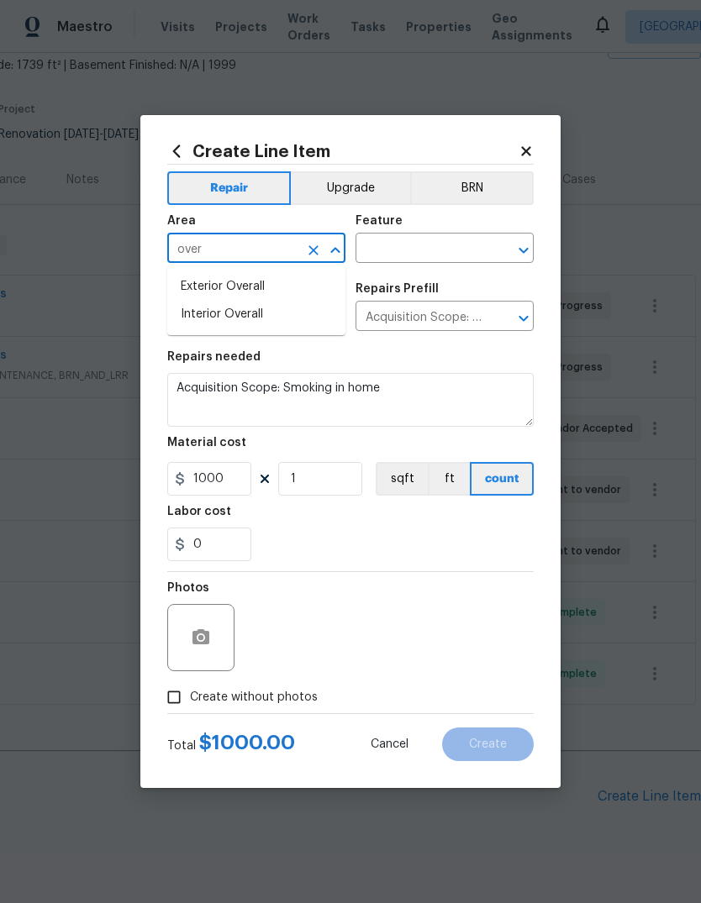
click at [231, 314] on li "Interior Overall" at bounding box center [256, 315] width 178 height 28
type input "Interior Overall"
click at [414, 244] on input "text" at bounding box center [420, 250] width 131 height 26
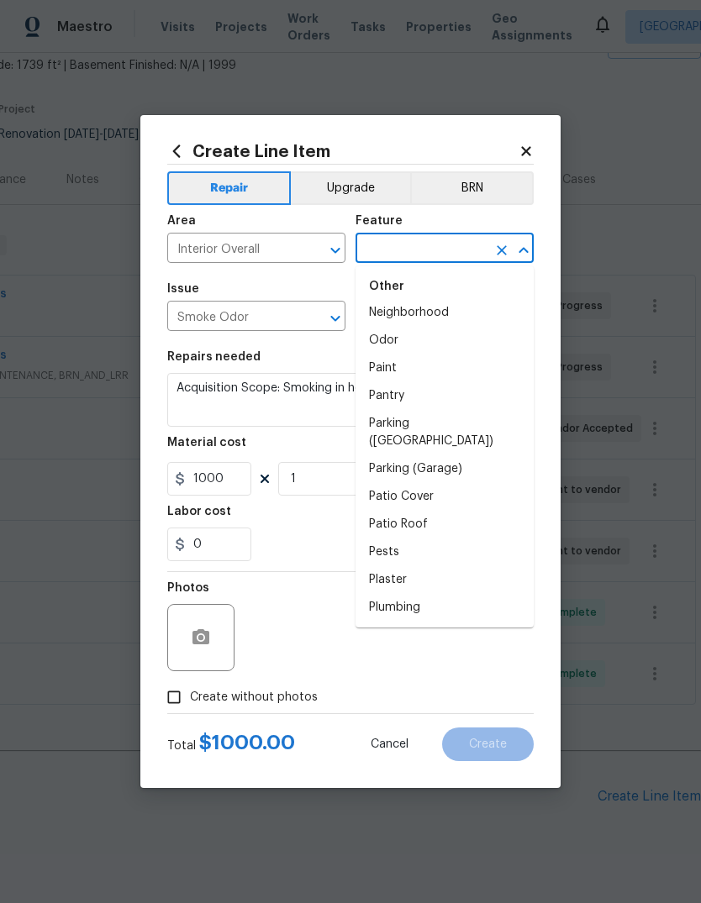
scroll to position [2825, 0]
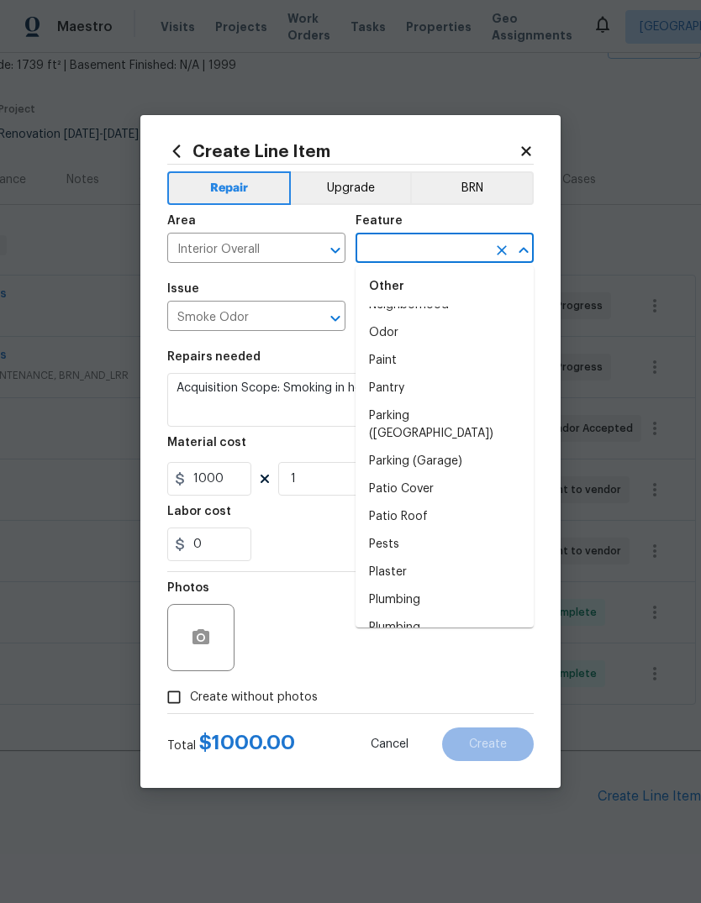
click at [387, 329] on li "Odor" at bounding box center [444, 333] width 178 height 28
type input "Odor"
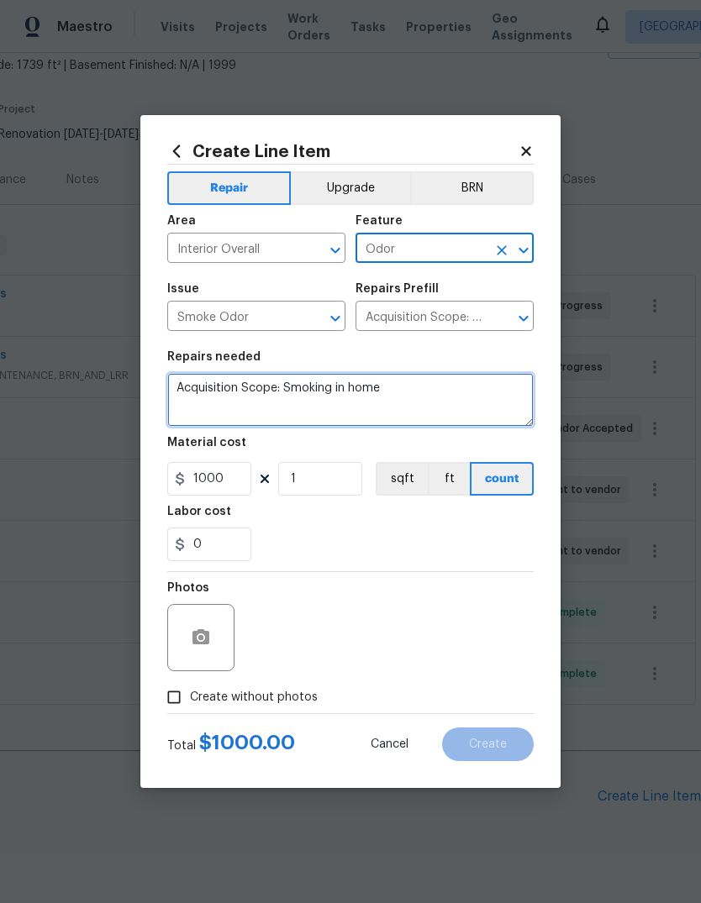
click at [407, 388] on textarea "Acquisition Scope: Smoking in home" at bounding box center [350, 400] width 366 height 54
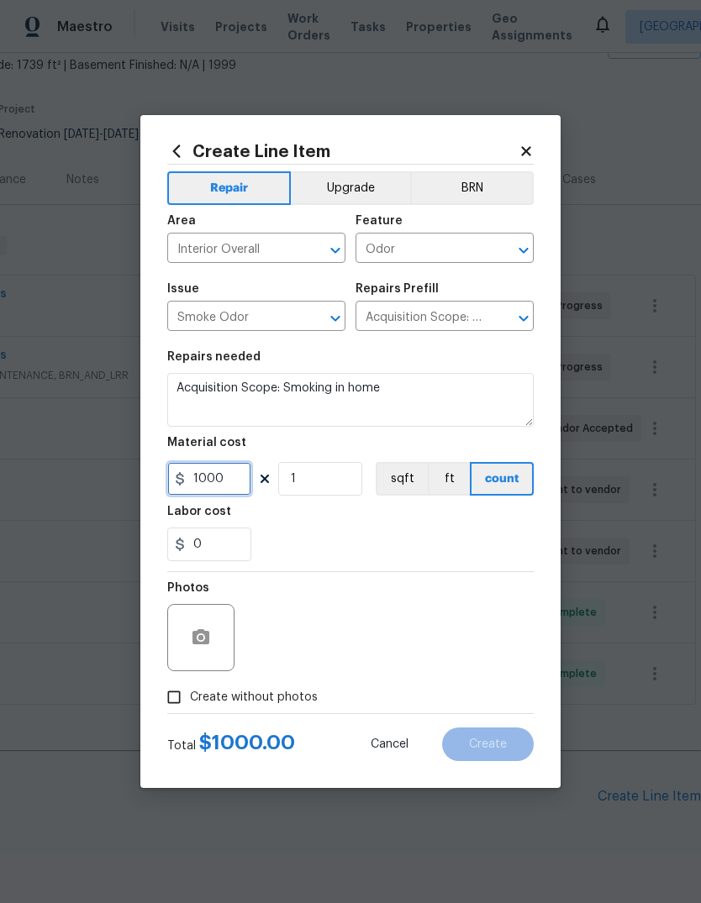
click at [233, 474] on input "1000" at bounding box center [209, 479] width 84 height 34
type input "1100"
click at [314, 496] on input "1" at bounding box center [320, 479] width 84 height 34
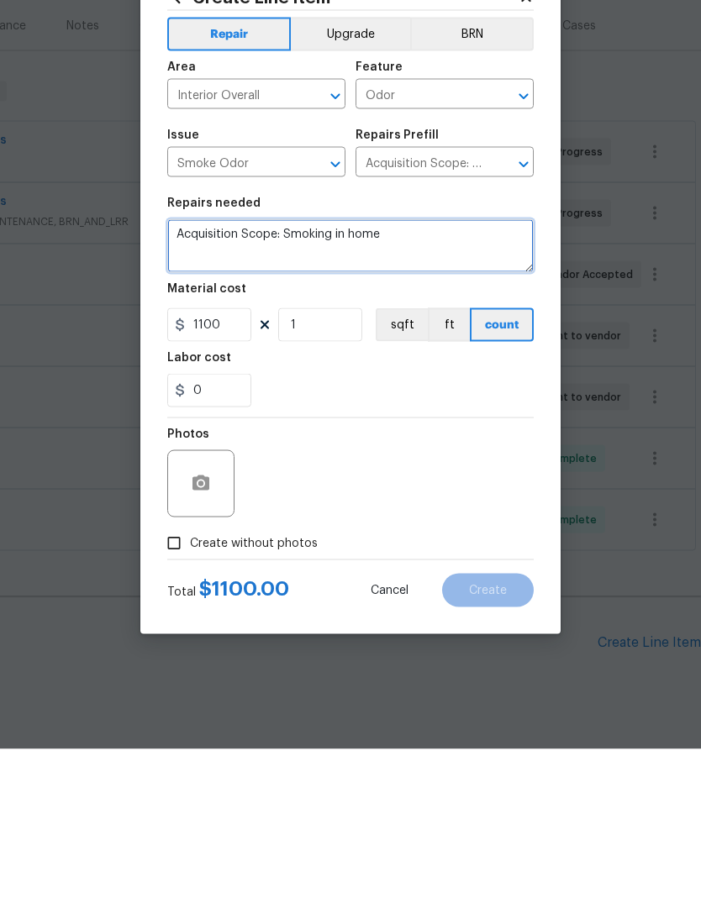
click at [423, 373] on textarea "Acquisition Scope: Smoking in home" at bounding box center [350, 400] width 366 height 54
click at [203, 373] on textarea "Acquisition Scope: Smoking in home" at bounding box center [350, 400] width 366 height 54
paste textarea "This comprehensive service begins with source identification and recommendation…"
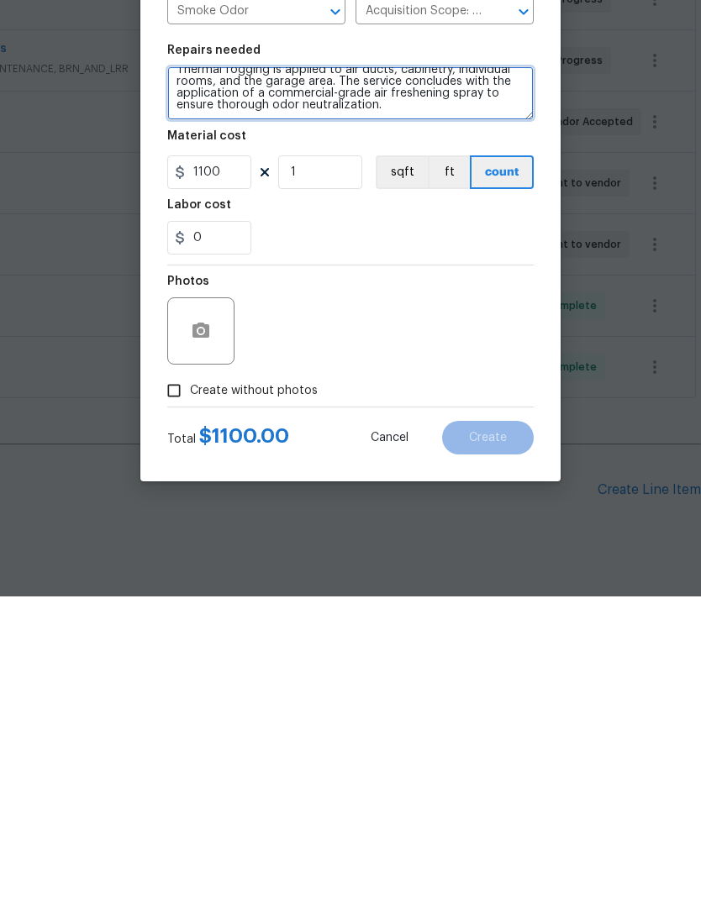
scroll to position [26, 0]
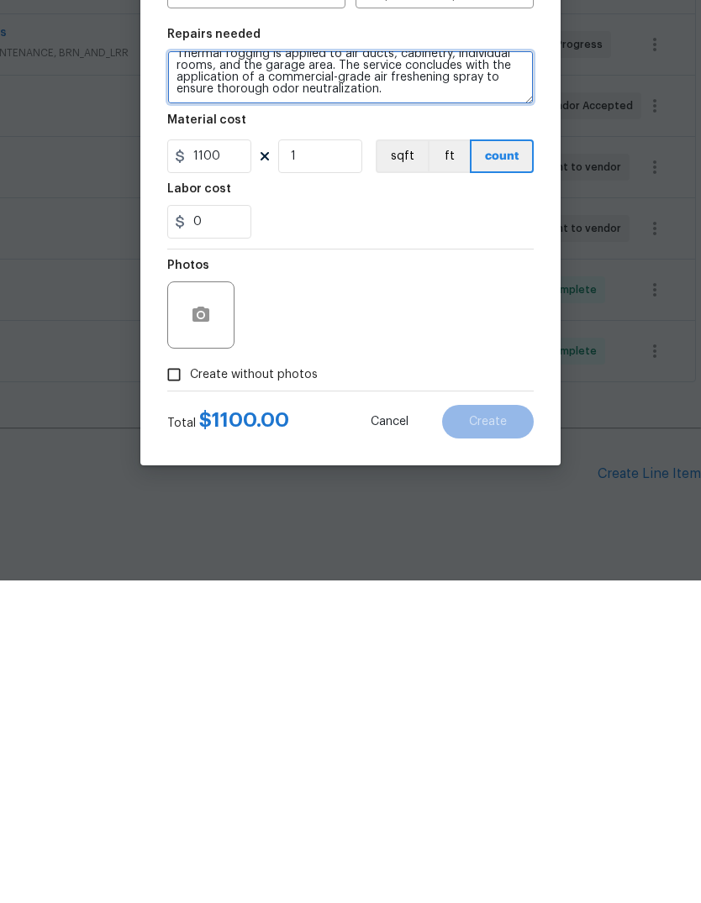
type textarea "Acquisition Scope: Smoking in home This comprehensive service begins with sourc…"
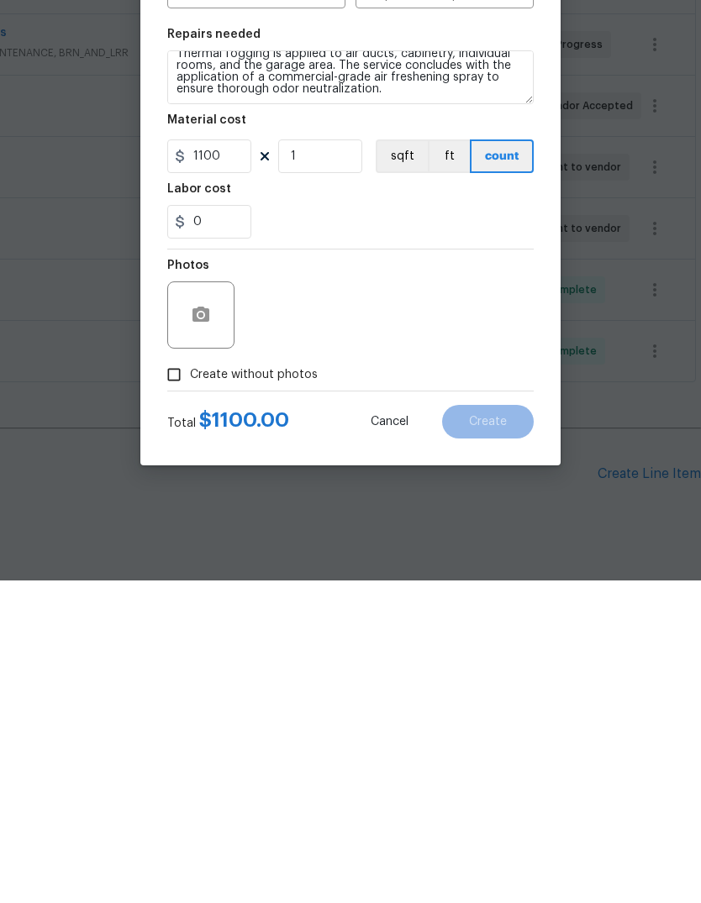
click at [161, 682] on input "Create without photos" at bounding box center [174, 698] width 32 height 32
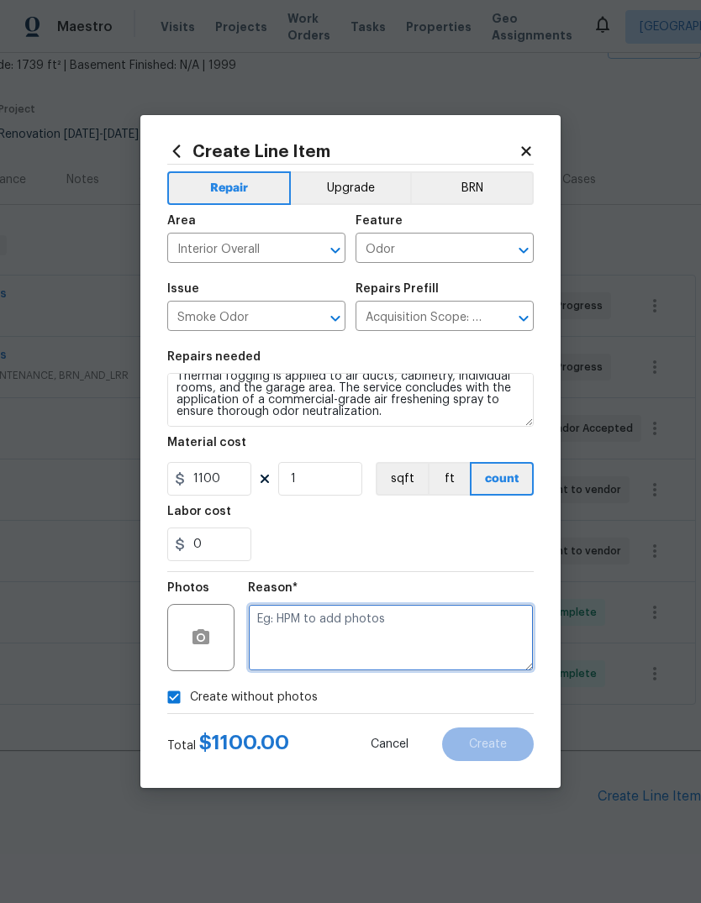
click at [287, 634] on textarea at bounding box center [391, 637] width 286 height 67
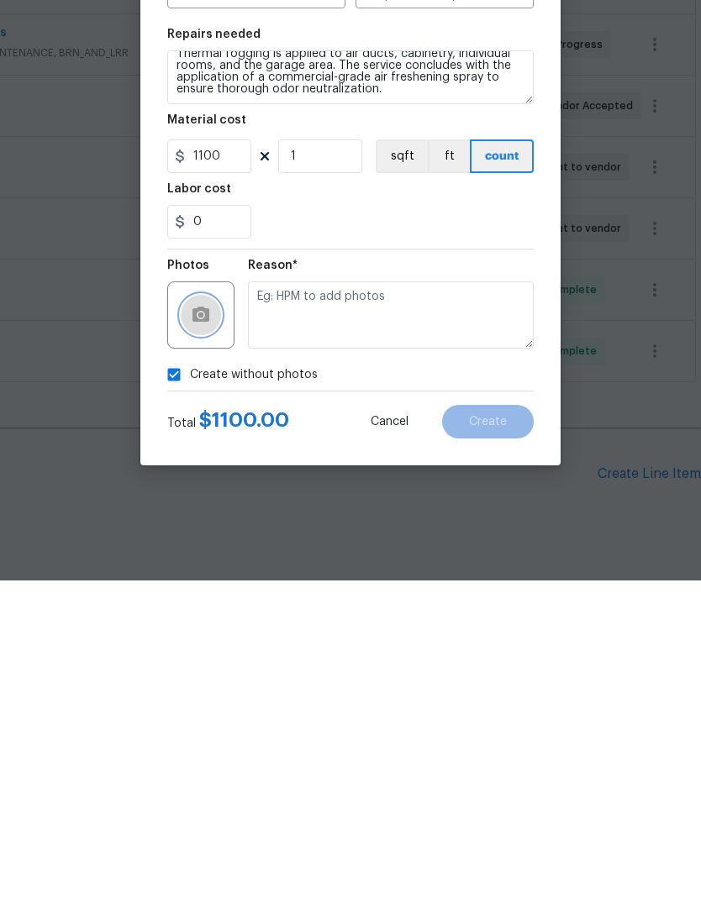
click at [200, 635] on circle "button" at bounding box center [200, 637] width 5 height 5
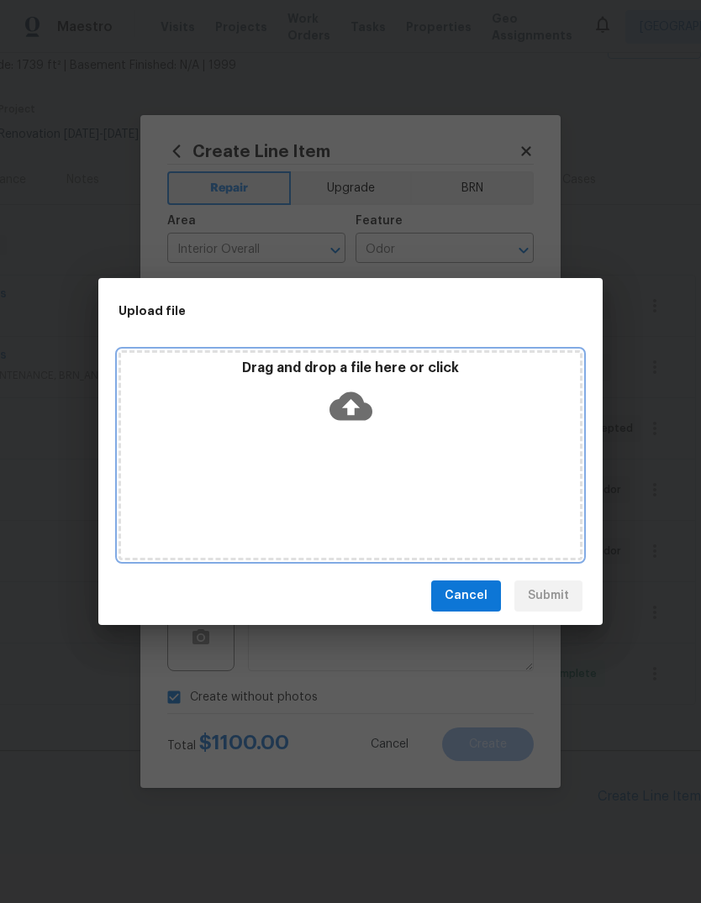
click at [281, 472] on div "Drag and drop a file here or click" at bounding box center [350, 455] width 464 height 210
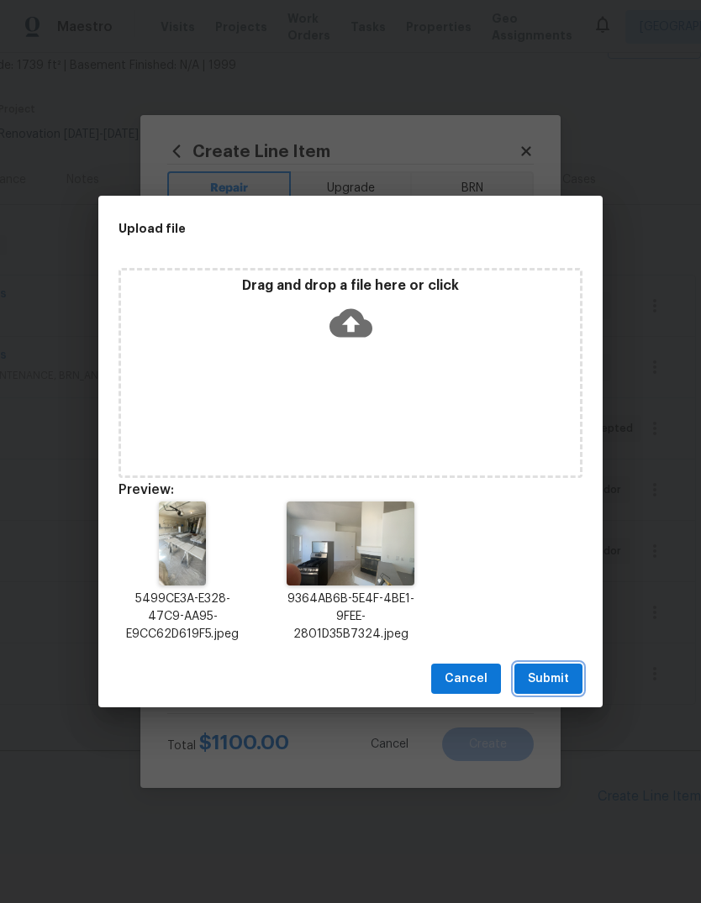
click at [545, 673] on span "Submit" at bounding box center [548, 679] width 41 height 21
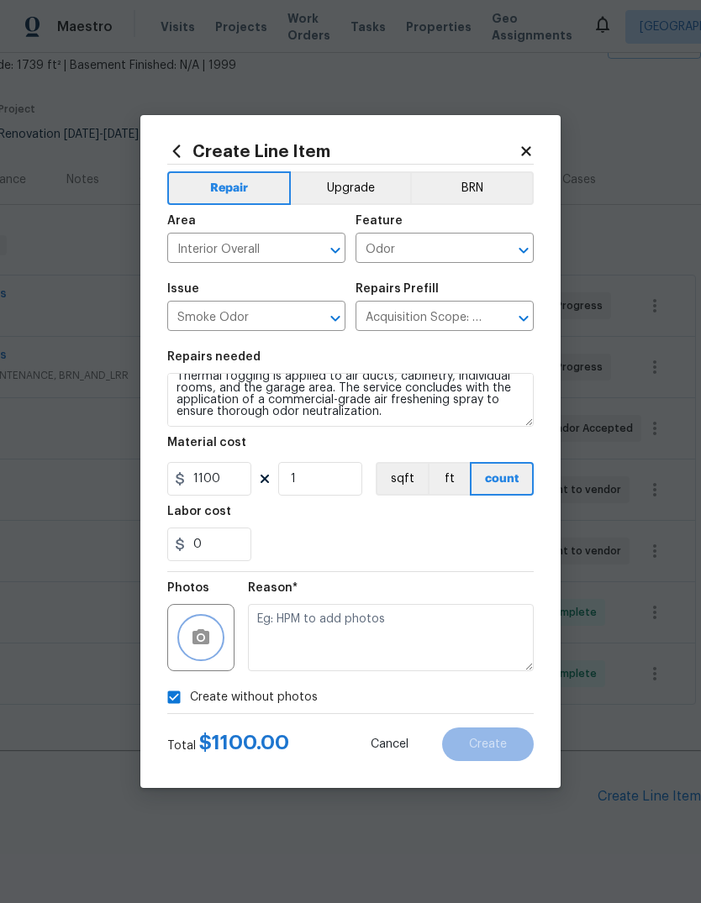
checkbox input "false"
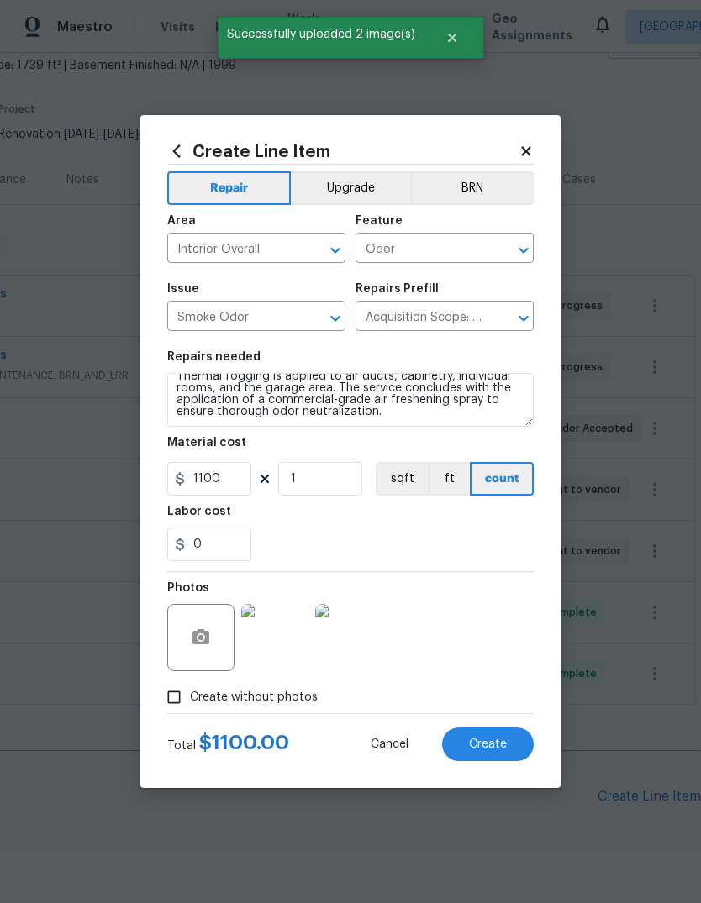
click at [486, 742] on span "Create" at bounding box center [488, 745] width 38 height 13
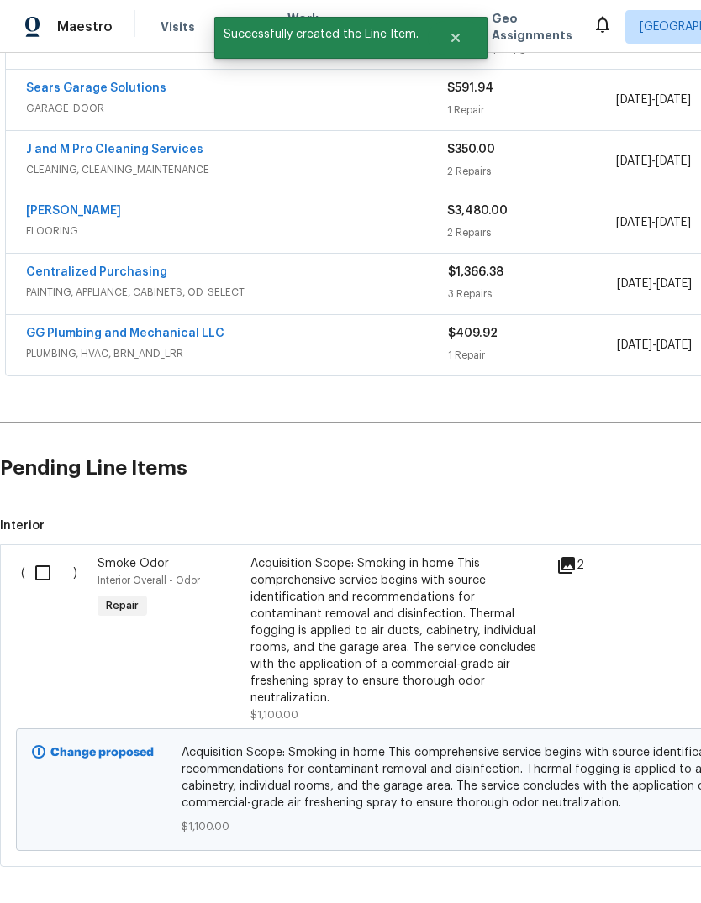
scroll to position [427, 0]
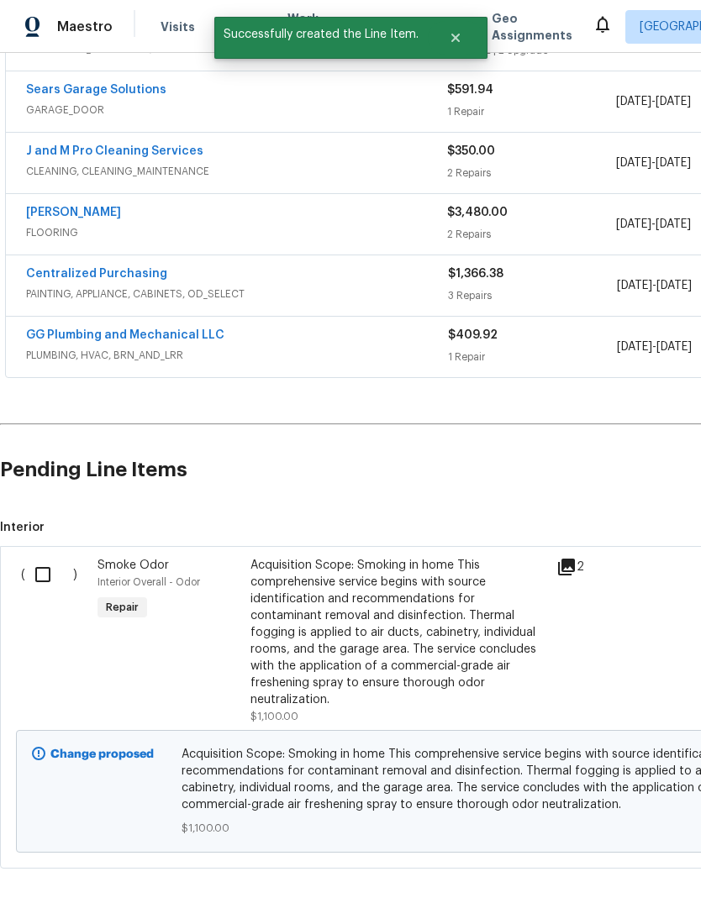
click at [42, 557] on input "checkbox" at bounding box center [49, 574] width 48 height 35
checkbox input "true"
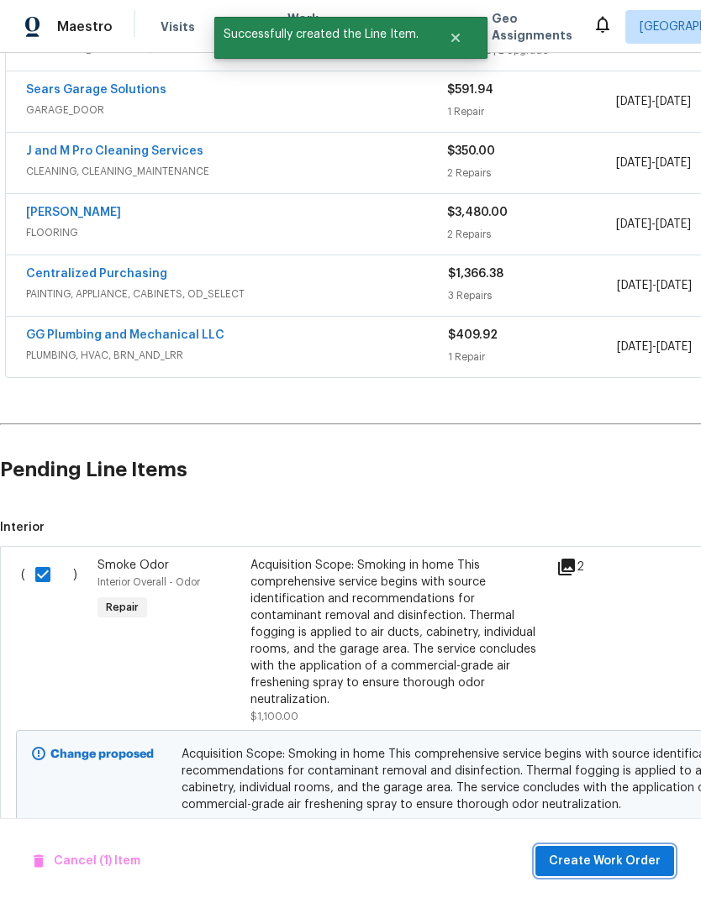
click at [609, 857] on span "Create Work Order" at bounding box center [605, 861] width 112 height 21
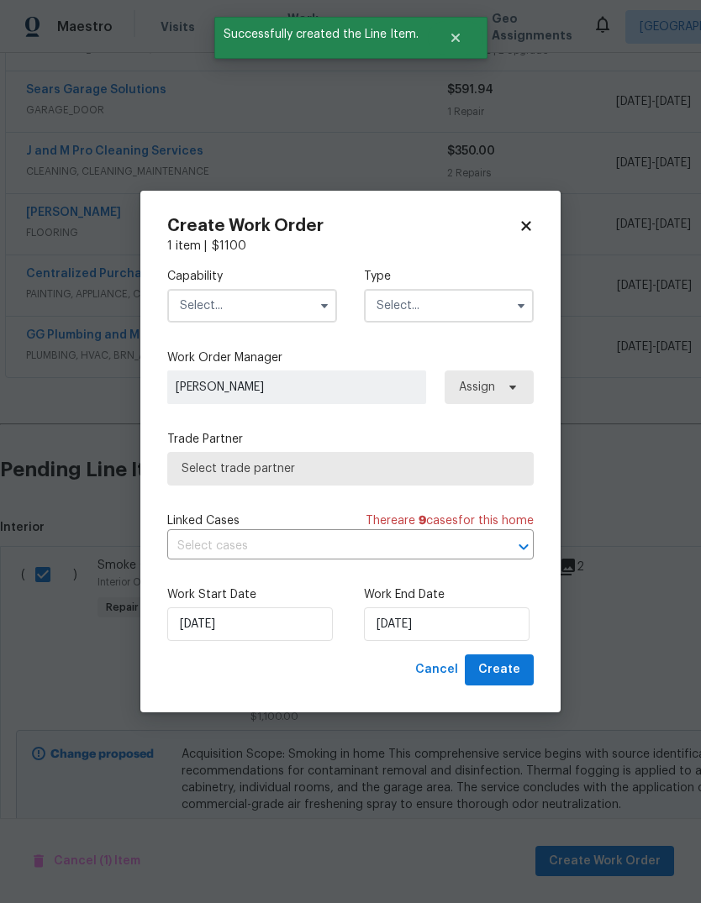
click at [203, 303] on input "text" at bounding box center [252, 306] width 170 height 34
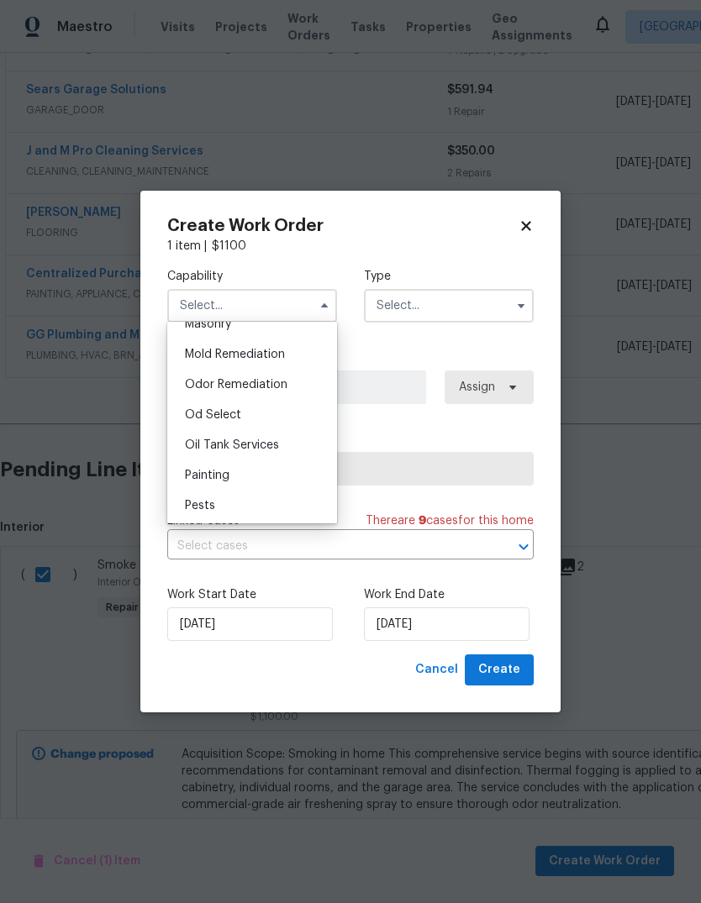
scroll to position [1276, 0]
click at [205, 383] on span "Odor Remediation" at bounding box center [236, 387] width 103 height 12
type input "Odor Remediation"
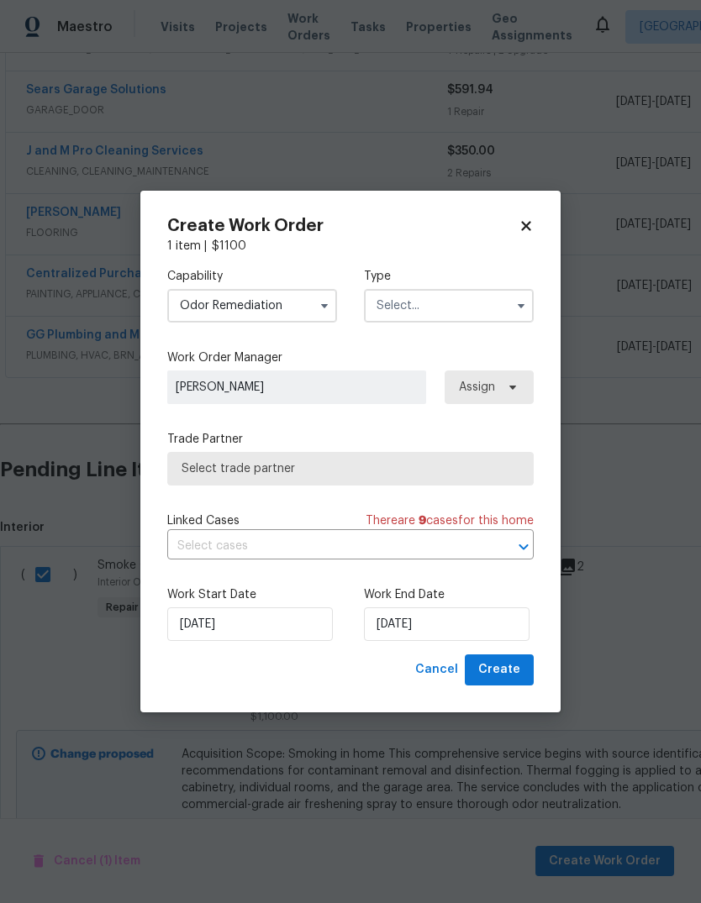
click at [489, 301] on input "text" at bounding box center [449, 306] width 170 height 34
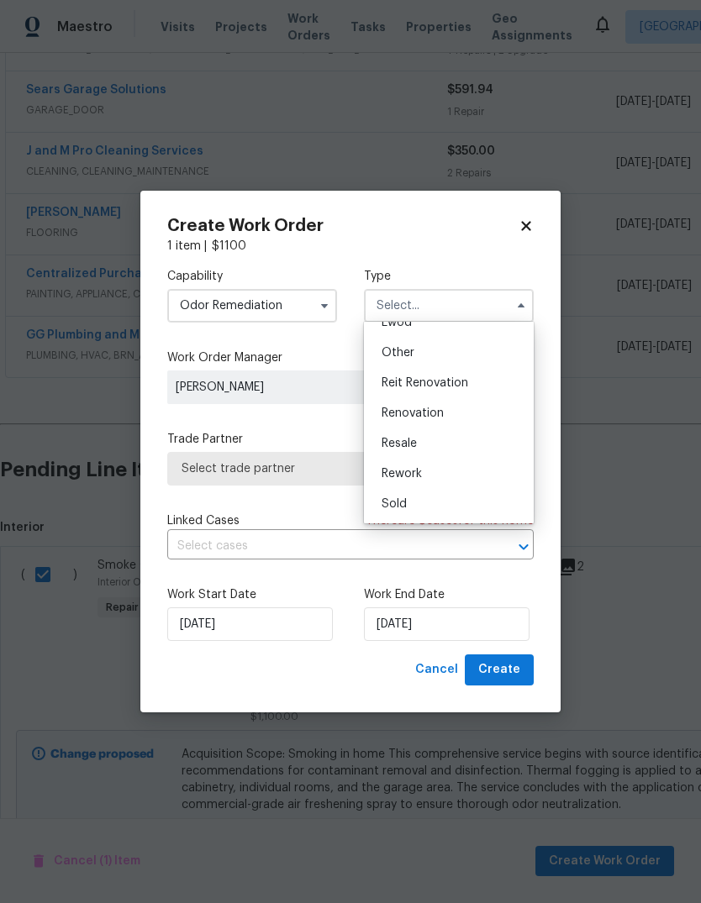
scroll to position [200, 0]
click at [435, 410] on span "Renovation" at bounding box center [413, 414] width 62 height 12
type input "Renovation"
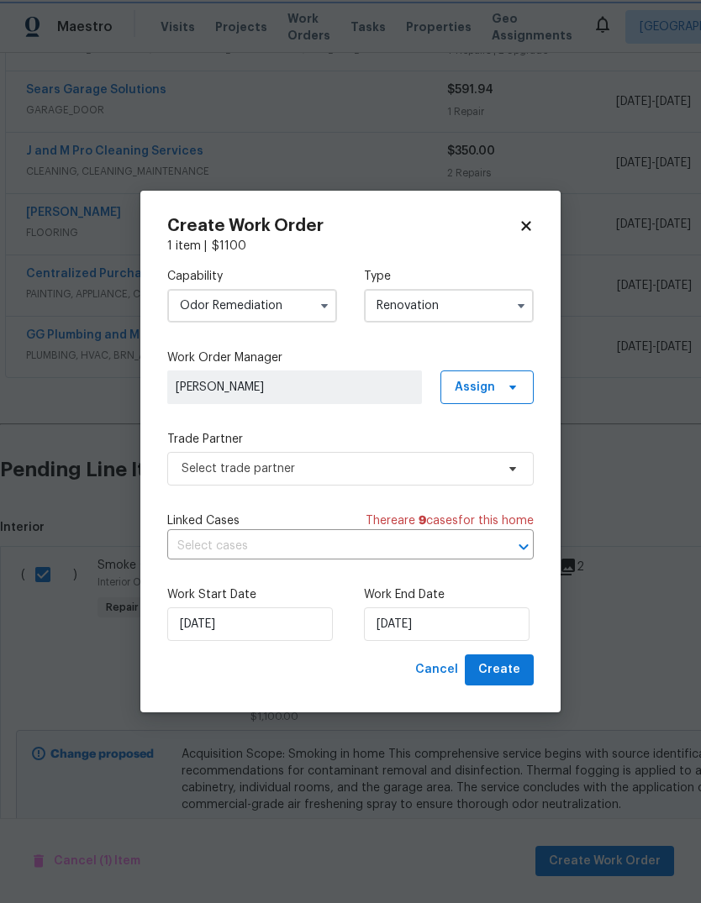
scroll to position [0, 0]
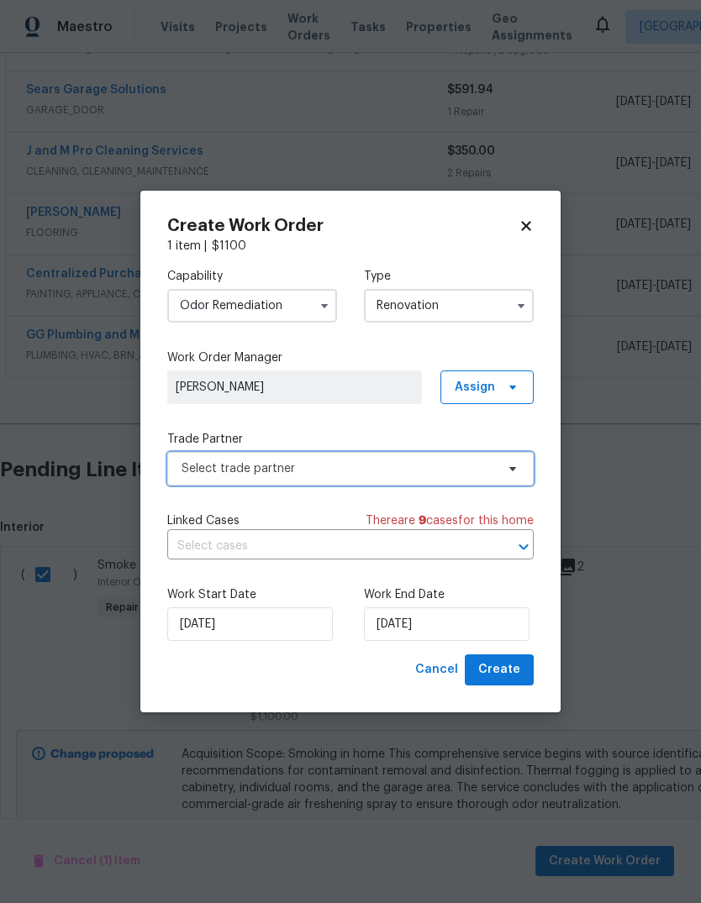
click at [510, 470] on icon at bounding box center [512, 468] width 13 height 13
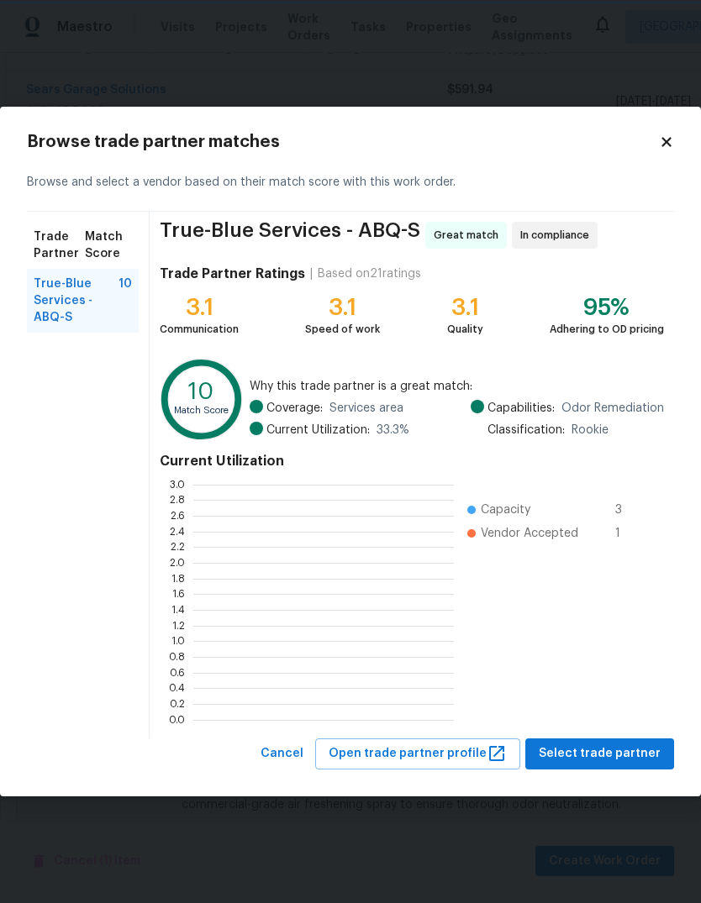
scroll to position [235, 261]
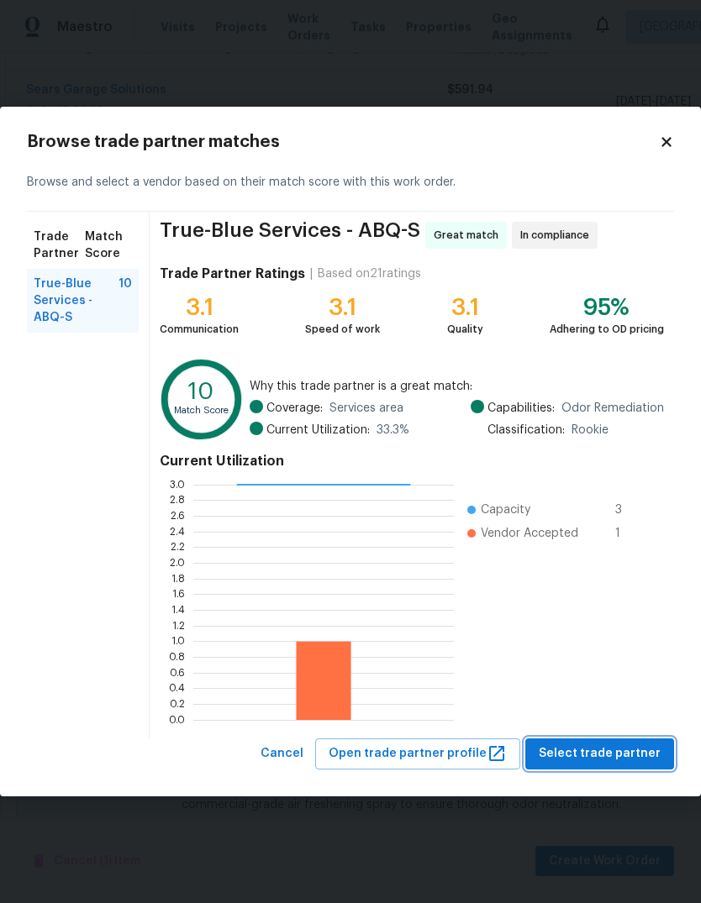
click at [610, 755] on span "Select trade partner" at bounding box center [600, 754] width 122 height 21
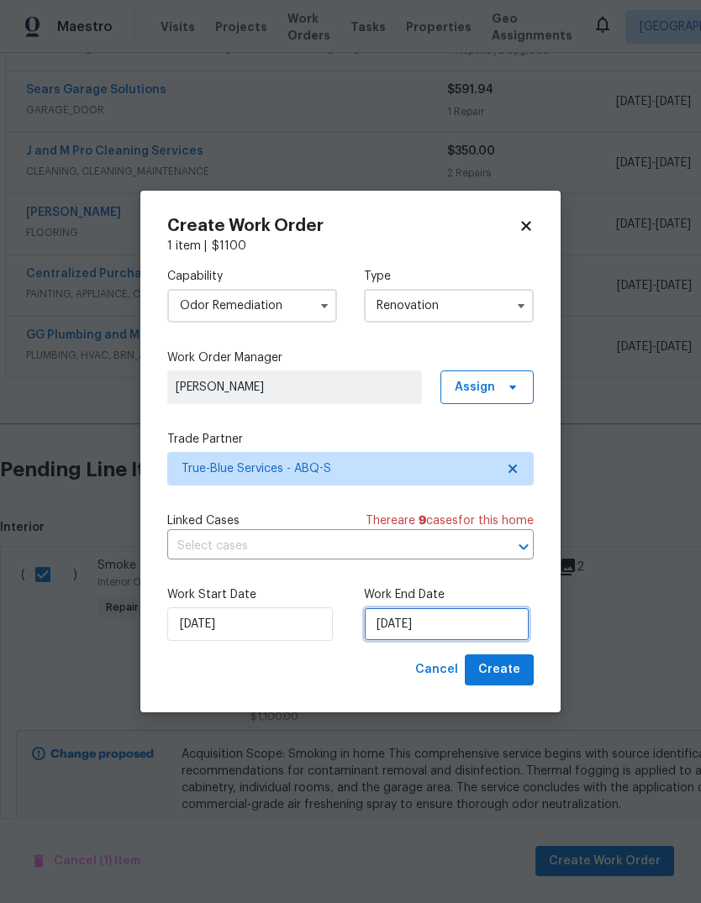
click at [394, 623] on input "[DATE]" at bounding box center [447, 625] width 166 height 34
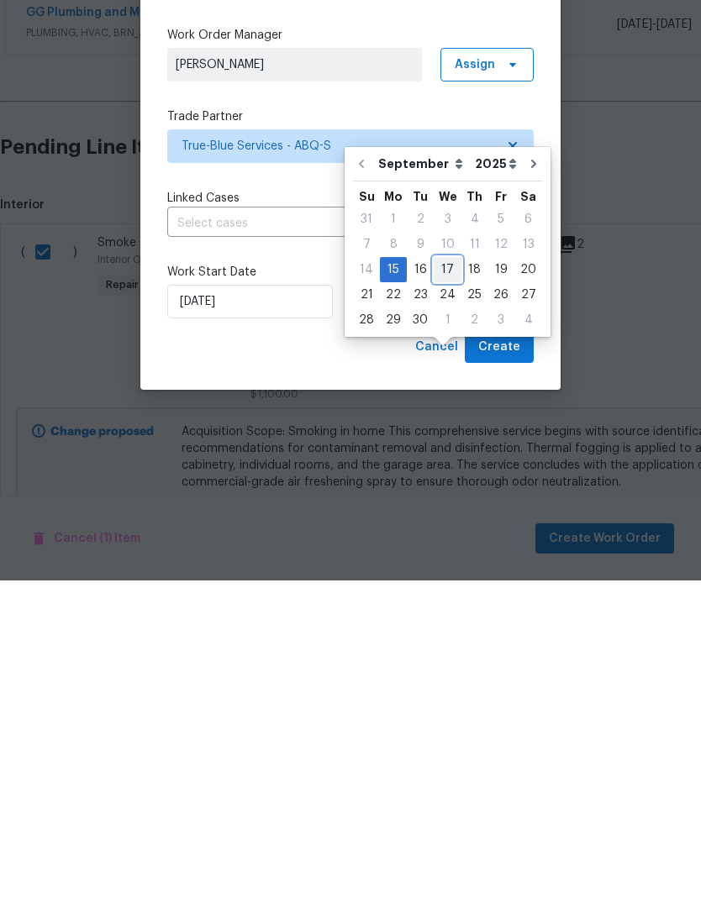
click at [443, 581] on div "17" at bounding box center [448, 593] width 28 height 24
type input "[DATE]"
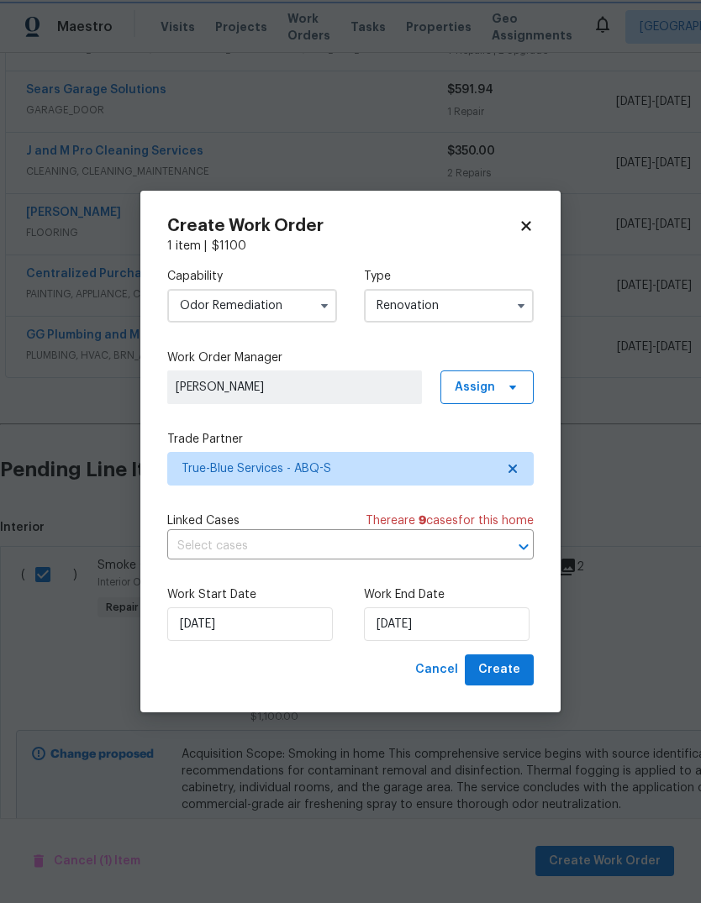
click at [508, 669] on span "Create" at bounding box center [499, 670] width 42 height 21
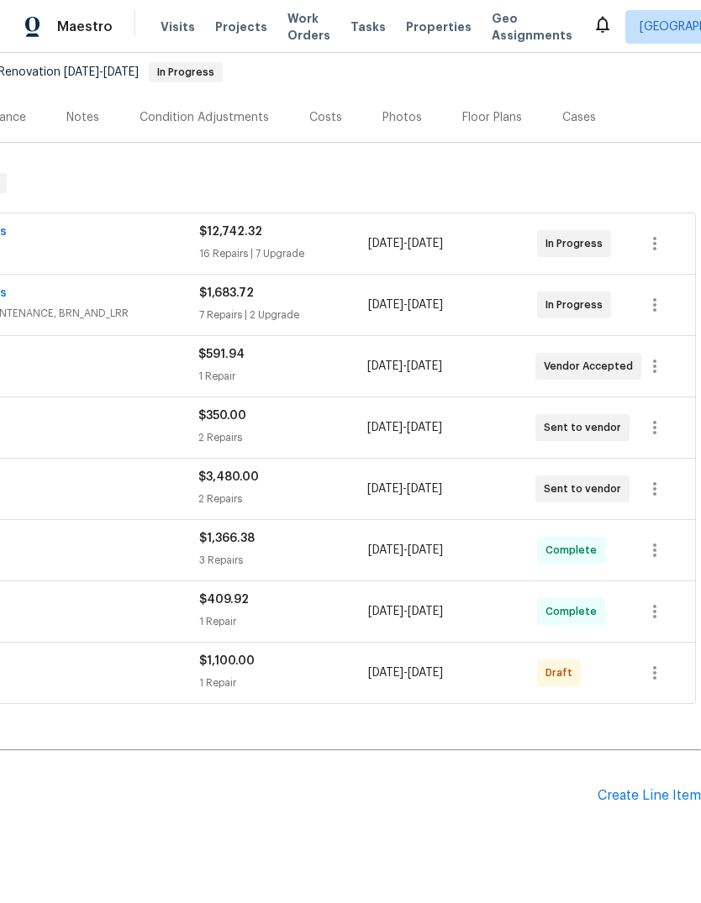
scroll to position [161, 249]
click at [661, 673] on icon "button" at bounding box center [655, 674] width 20 height 20
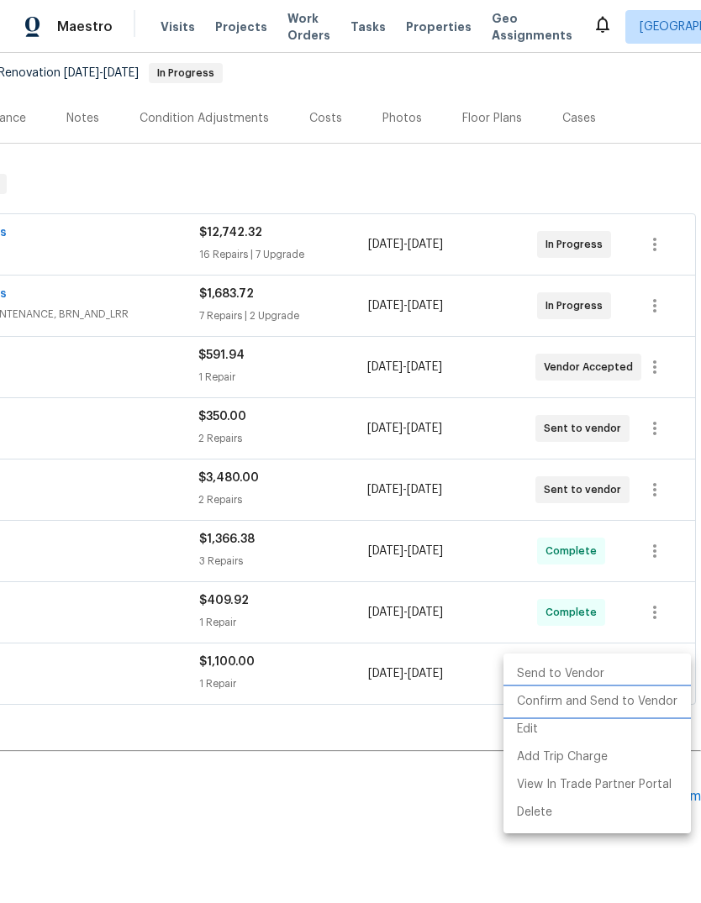
click at [602, 698] on li "Confirm and Send to Vendor" at bounding box center [596, 702] width 187 height 28
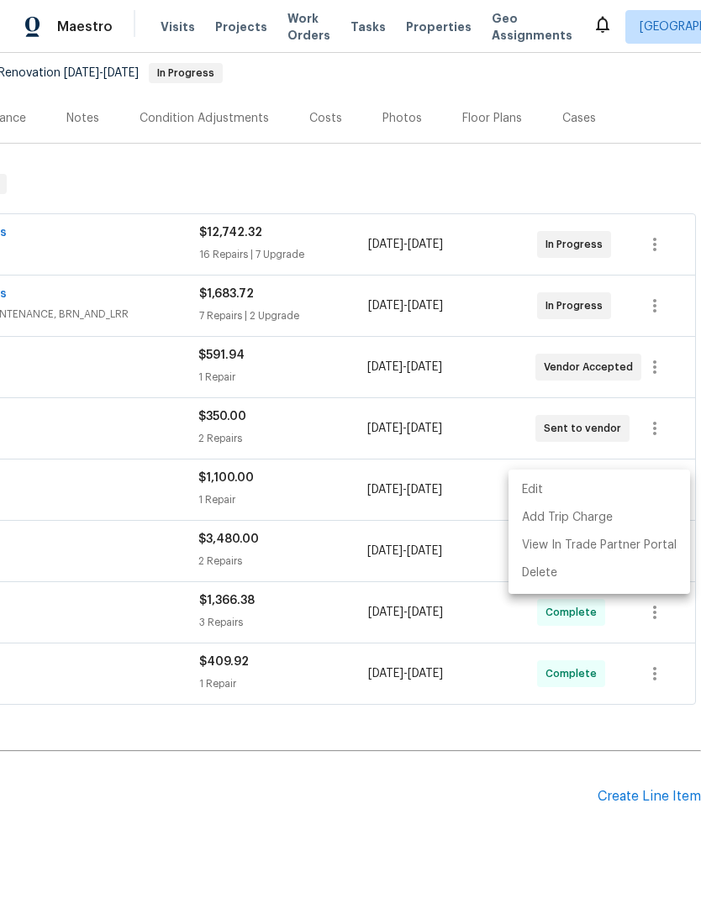
click at [443, 810] on div at bounding box center [350, 451] width 701 height 903
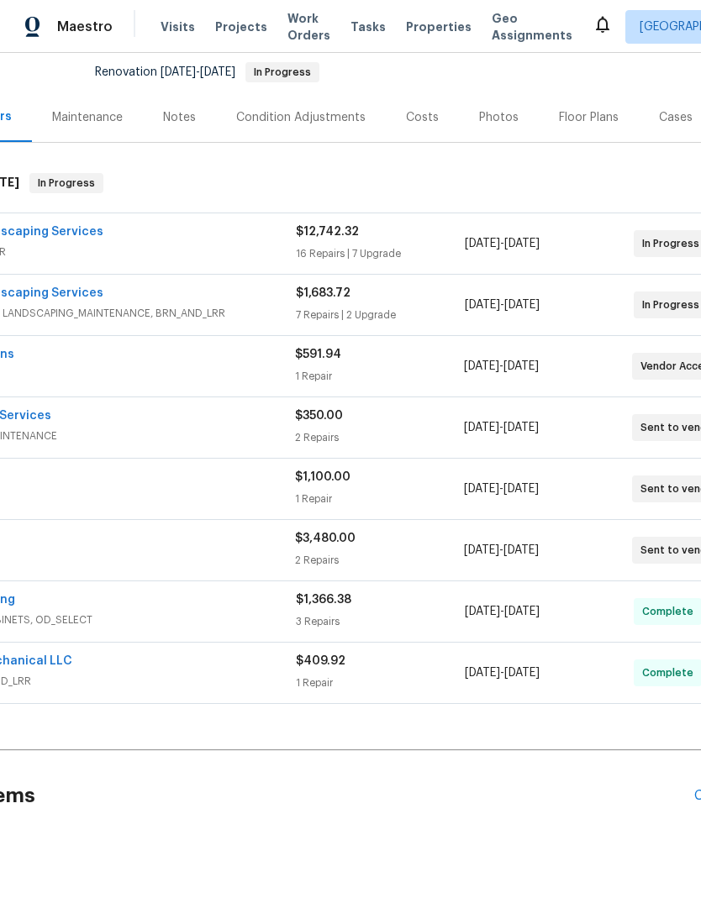
scroll to position [161, 152]
